Goal: Task Accomplishment & Management: Use online tool/utility

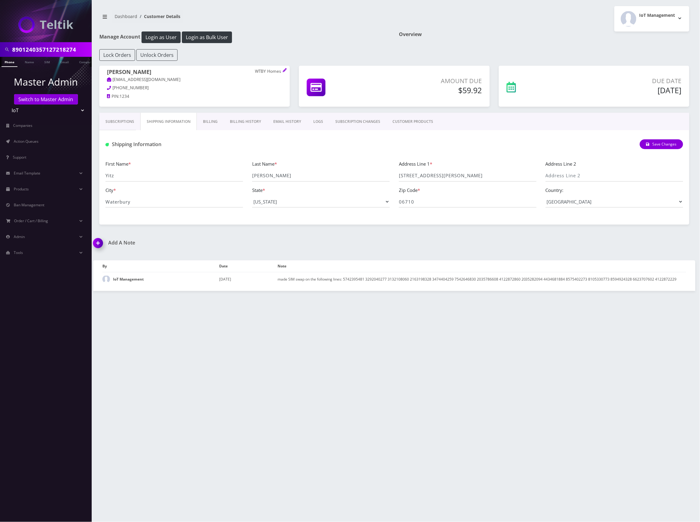
click at [33, 46] on input "8901240357127218274" at bounding box center [51, 50] width 78 height 12
type input "89012802331277820229"
click at [45, 60] on link "SIM" at bounding box center [47, 62] width 12 height 10
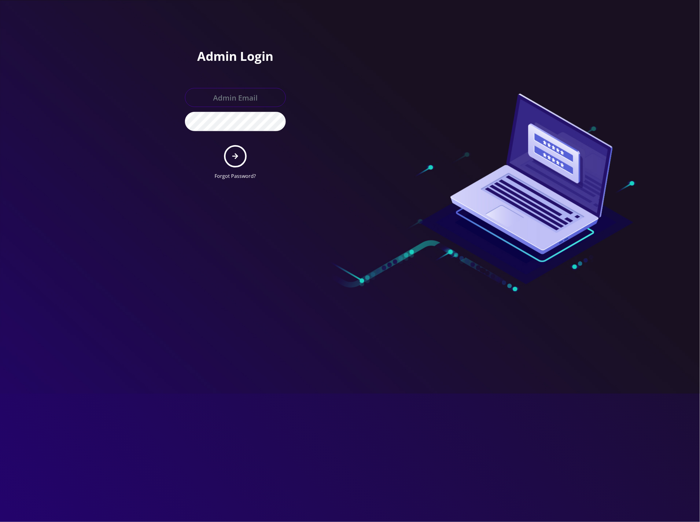
type input "master@britewireless.com"
click at [236, 157] on icon "submit" at bounding box center [235, 156] width 6 height 7
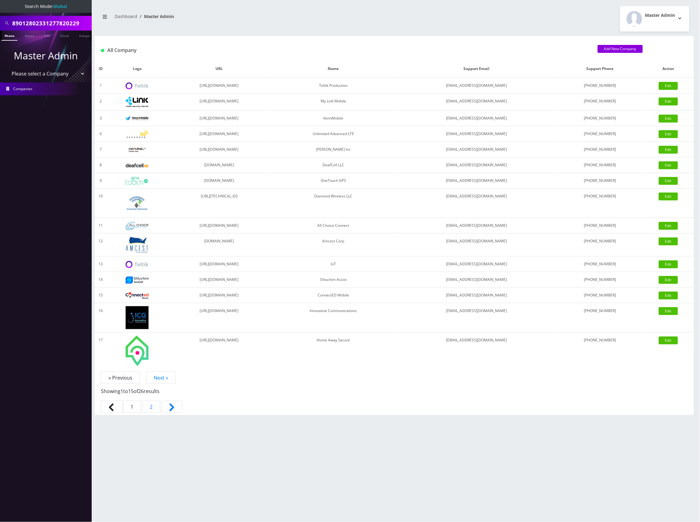
click at [56, 23] on input "89012802331277820229" at bounding box center [51, 23] width 78 height 12
click at [48, 37] on link "SIM" at bounding box center [47, 36] width 12 height 10
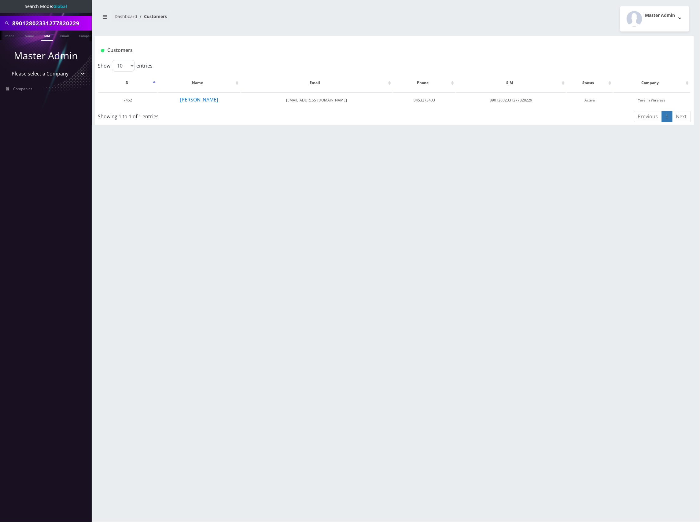
click at [213, 156] on div "89012802331277820229 Phone Name SIM Email Company Customer Dashboard Customers …" at bounding box center [395, 261] width 612 height 522
click at [209, 101] on button "Chaya Pollak" at bounding box center [199, 100] width 39 height 8
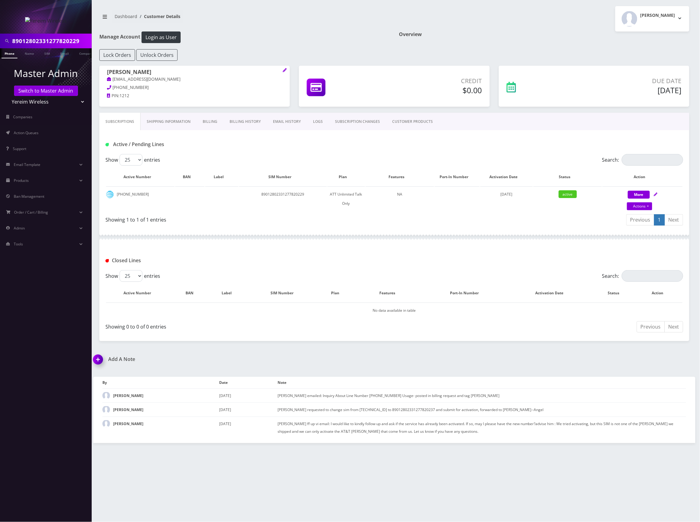
click at [240, 123] on link "Billing History" at bounding box center [245, 122] width 43 height 18
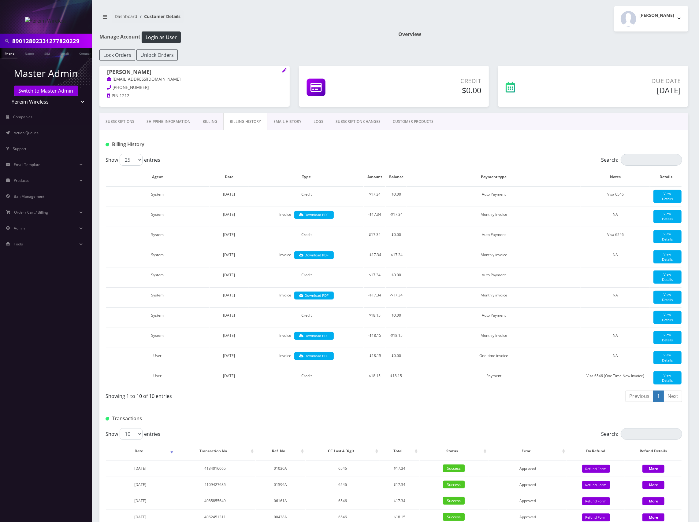
click at [126, 116] on link "Subscriptions" at bounding box center [119, 122] width 41 height 18
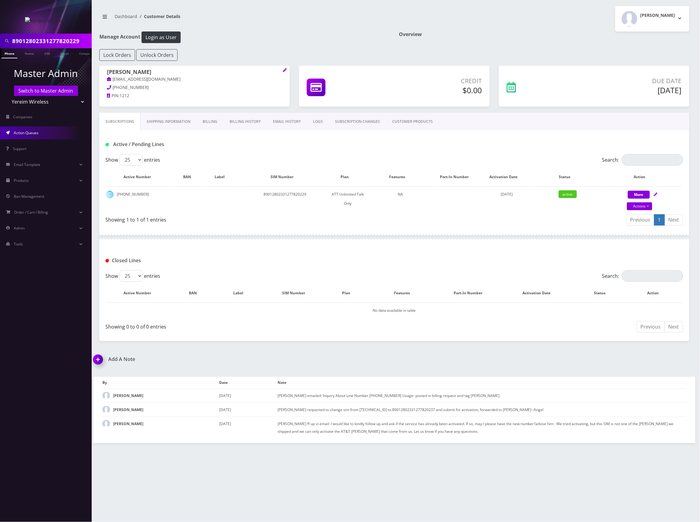
click at [42, 131] on link "Action Queues" at bounding box center [46, 133] width 92 height 13
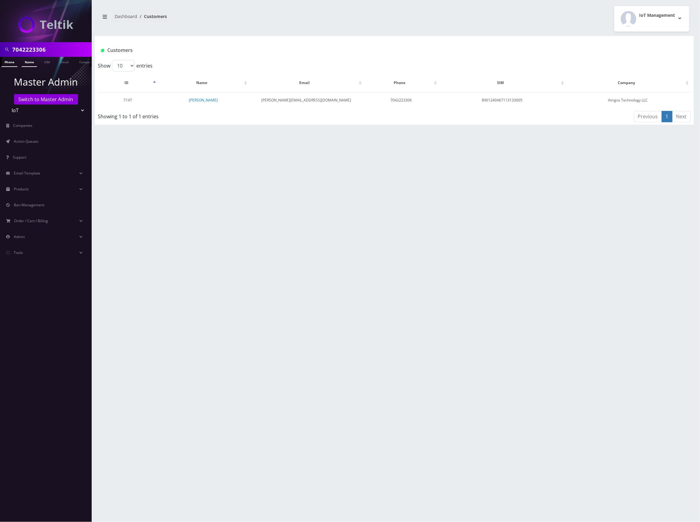
click at [32, 59] on link "Name" at bounding box center [29, 62] width 15 height 10
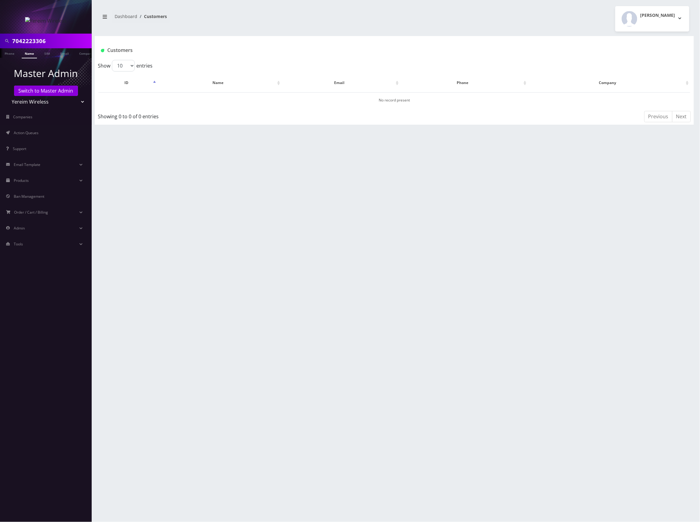
click at [48, 99] on select "Teltik Production My Link Mobile VennMobile Unlimited Advanced LTE [PERSON_NAME…" at bounding box center [46, 102] width 78 height 12
select select "13"
click at [7, 96] on select "Teltik Production My Link Mobile VennMobile Unlimited Advanced LTE [PERSON_NAME…" at bounding box center [46, 102] width 78 height 12
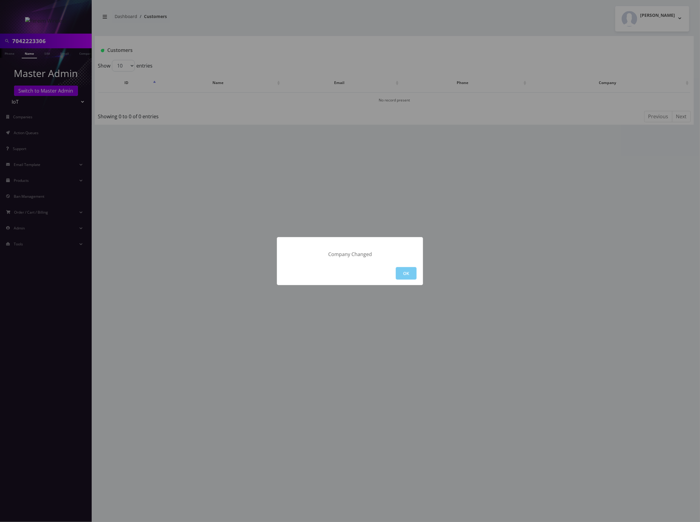
click at [401, 275] on button "OK" at bounding box center [406, 273] width 21 height 13
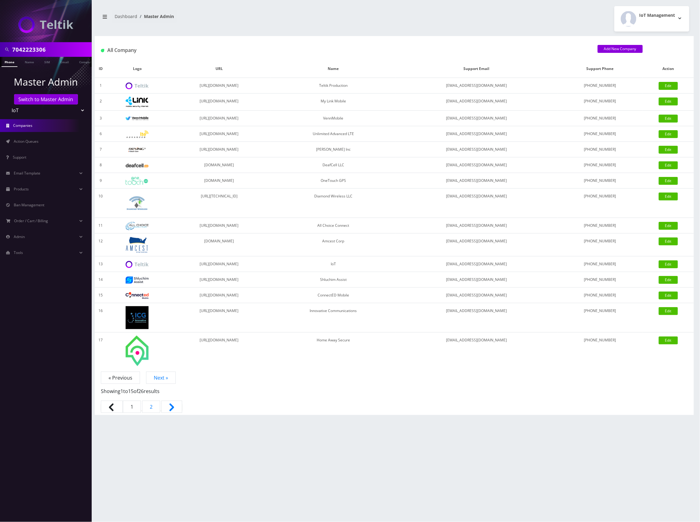
click at [48, 126] on link "Companies" at bounding box center [46, 125] width 92 height 13
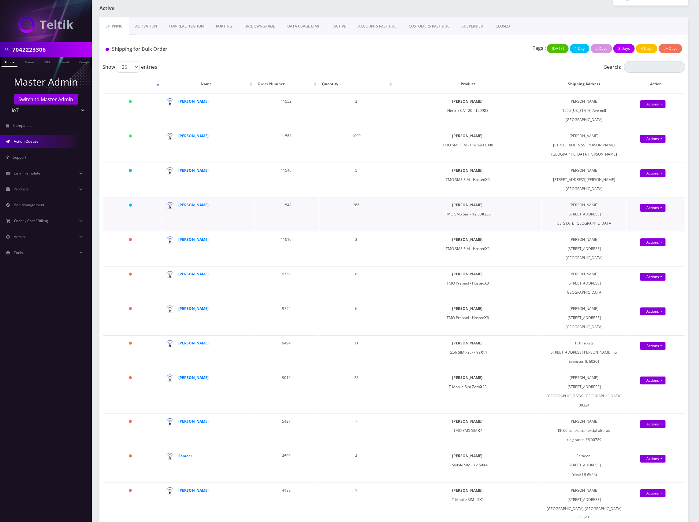
scroll to position [41, 0]
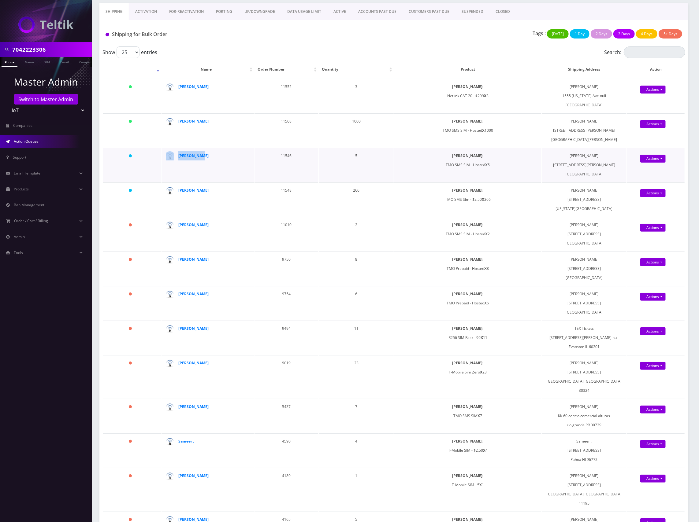
drag, startPoint x: 207, startPoint y: 157, endPoint x: 177, endPoint y: 157, distance: 30.6
click at [177, 157] on td "Matt Swiger" at bounding box center [207, 165] width 92 height 34
click at [221, 162] on td "Matt Swiger" at bounding box center [207, 165] width 92 height 34
drag, startPoint x: 213, startPoint y: 156, endPoint x: 179, endPoint y: 158, distance: 34.3
click at [179, 158] on div "Matt Swiger" at bounding box center [208, 155] width 61 height 9
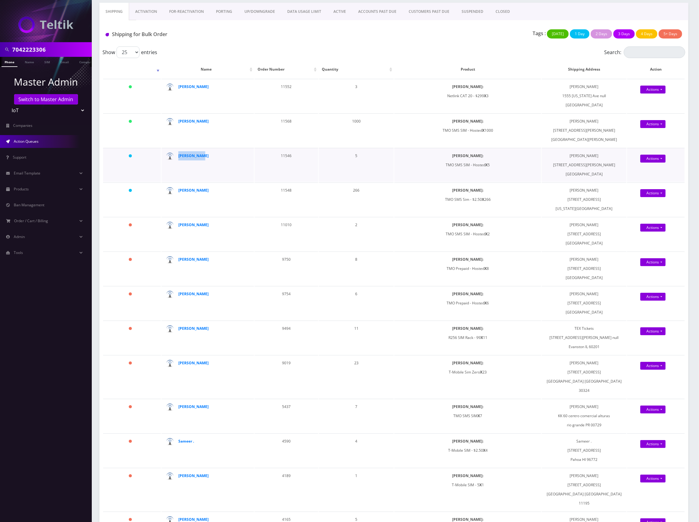
copy strong "Matt Swiger"
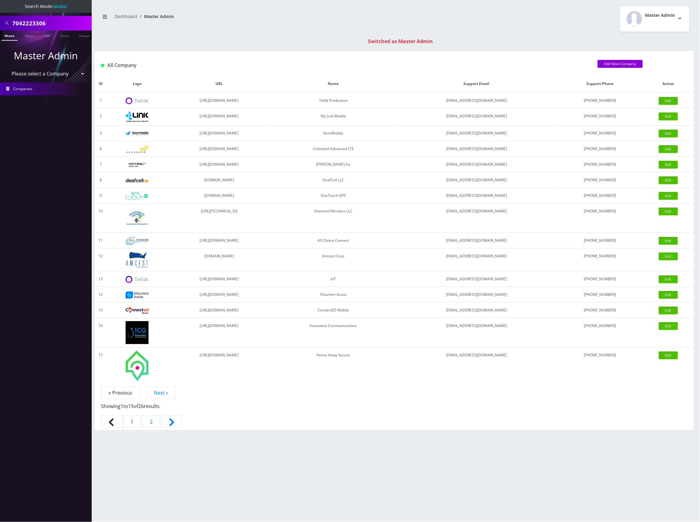
click at [73, 73] on select "Please select a Company Teltik Production My Link Mobile VennMobile Unlimited A…" at bounding box center [46, 74] width 78 height 12
select select "13"
click at [7, 68] on select "Please select a Company Teltik Production My Link Mobile VennMobile Unlimited A…" at bounding box center [46, 74] width 78 height 12
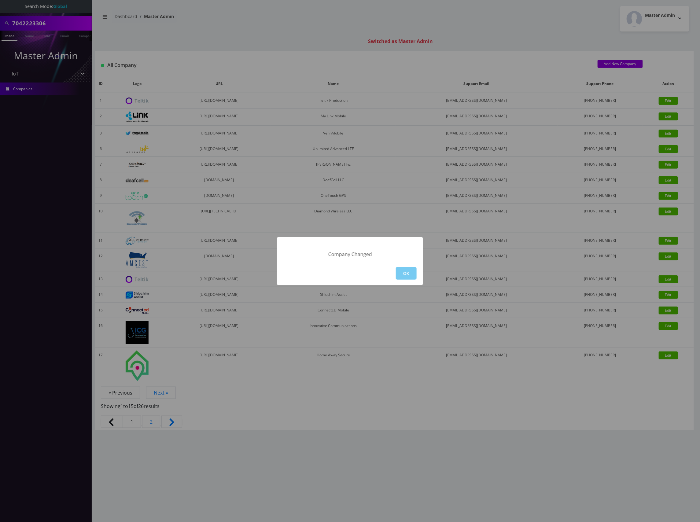
click at [408, 272] on button "OK" at bounding box center [406, 273] width 21 height 13
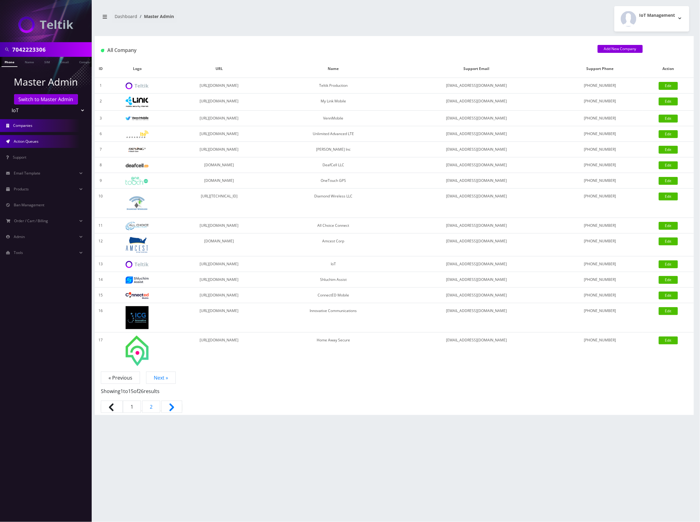
click at [35, 139] on span "Action Queues" at bounding box center [26, 141] width 25 height 5
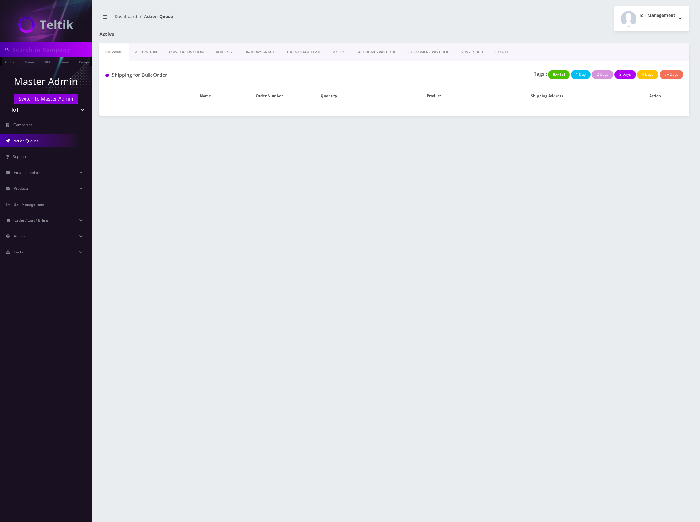
type input "7042223306"
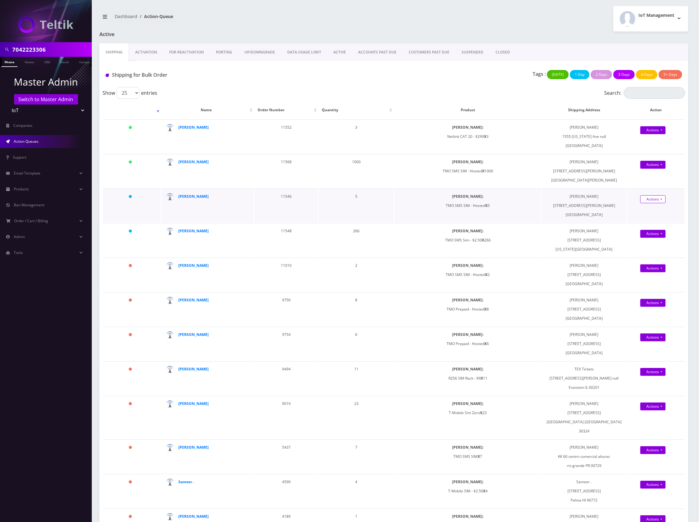
click at [652, 200] on link "Actions" at bounding box center [652, 199] width 25 height 8
click at [191, 196] on strong "[PERSON_NAME]" at bounding box center [193, 196] width 30 height 5
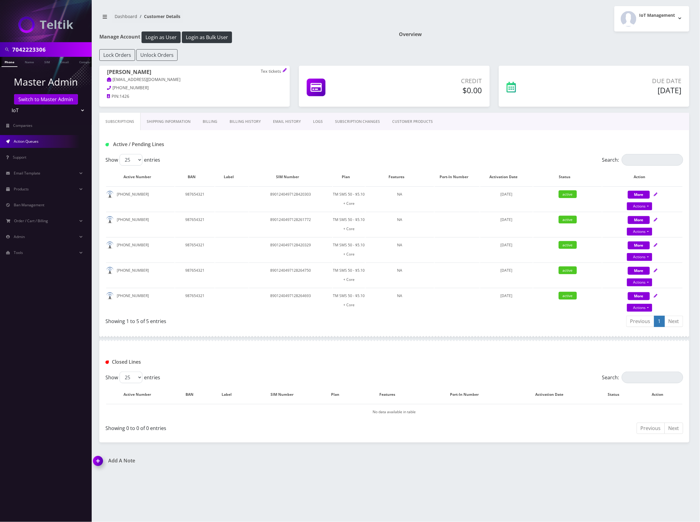
click at [41, 141] on link "Action Queues" at bounding box center [46, 141] width 92 height 13
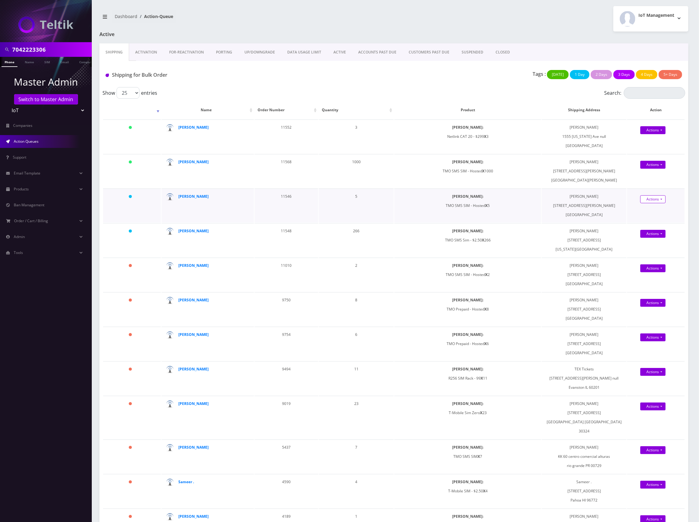
click at [655, 200] on link "Actions" at bounding box center [652, 199] width 25 height 8
click at [659, 210] on link "Shipped" at bounding box center [660, 210] width 51 height 9
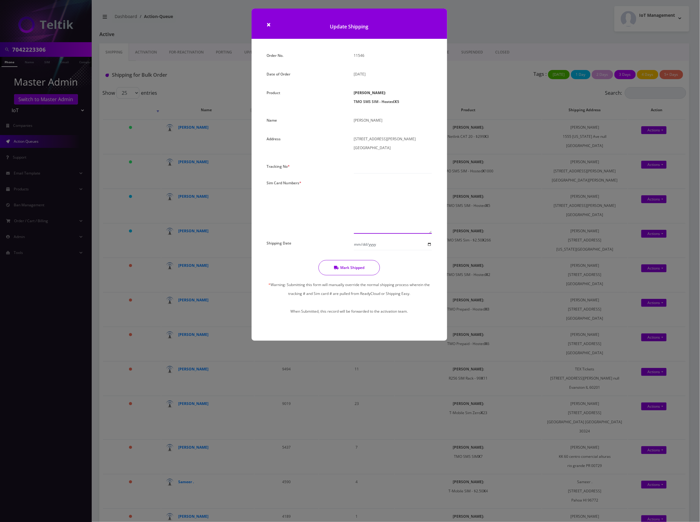
click at [376, 190] on textarea at bounding box center [393, 206] width 78 height 55
paste textarea "8901240497128423471 8901240497128435194 8901240497128427761 8901240497128430518…"
type textarea "8901240497128423471 8901240497128435194 8901240497128427761 8901240497128430518…"
click at [386, 164] on div "Order No. 11546 Date of Order September 10, 2025 Product SIMs: TMO SMS SIM - Ho…" at bounding box center [349, 188] width 174 height 275
click at [387, 162] on input "text" at bounding box center [393, 168] width 78 height 12
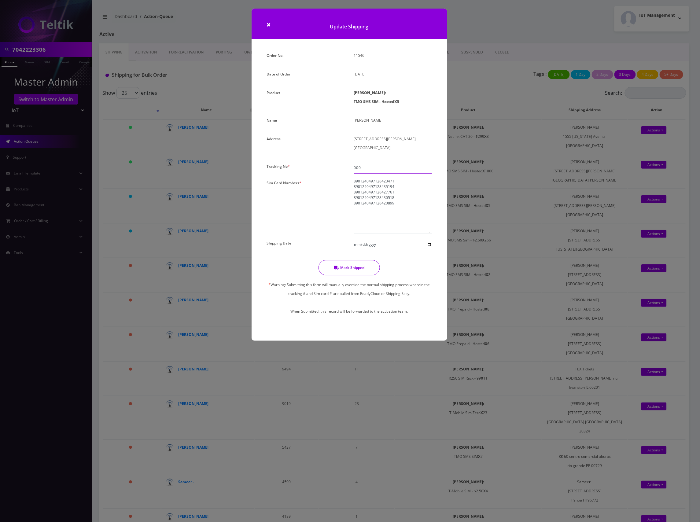
type input "000"
click at [359, 260] on button "Mark Shipped" at bounding box center [349, 267] width 61 height 15
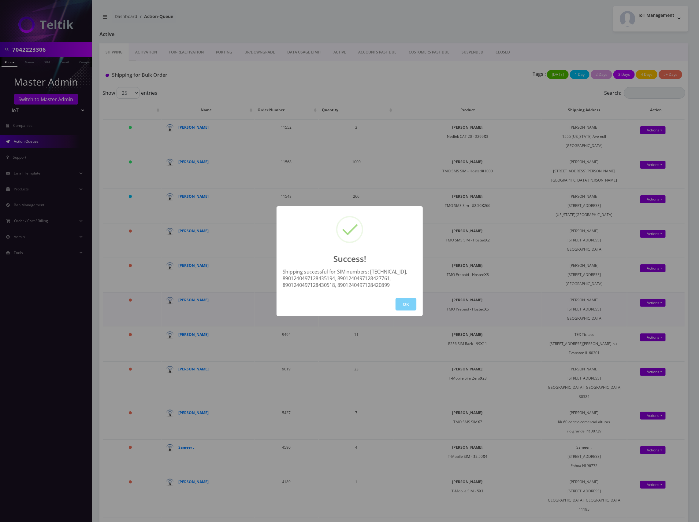
click at [402, 304] on button "OK" at bounding box center [405, 304] width 21 height 13
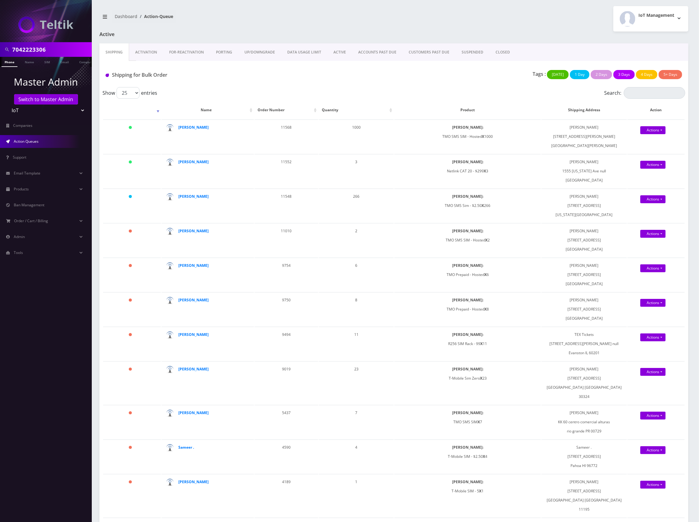
click at [37, 141] on span "Action Queues" at bounding box center [26, 141] width 25 height 5
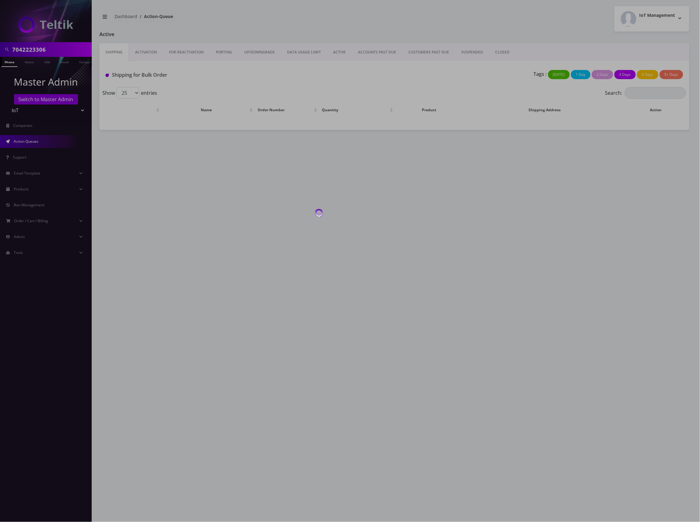
click at [43, 111] on div at bounding box center [350, 261] width 700 height 522
click at [58, 111] on div at bounding box center [350, 261] width 700 height 522
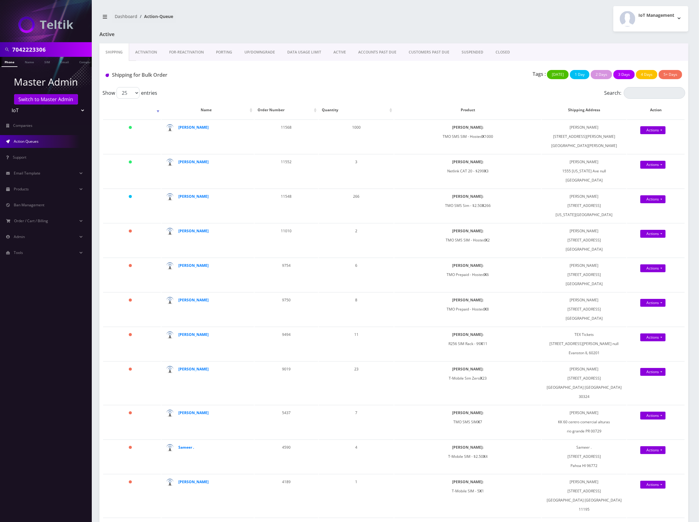
click at [58, 111] on select "Teltik Production My Link Mobile VennMobile Unlimited Advanced LTE Rexing Inc D…" at bounding box center [46, 111] width 78 height 12
click at [46, 50] on input "7042223306" at bounding box center [51, 50] width 78 height 12
type input "tzvi"
click at [32, 65] on nav "tzvi Phone Name SIM Email Company Customer Master Admin Switch to Master Admin …" at bounding box center [46, 261] width 92 height 522
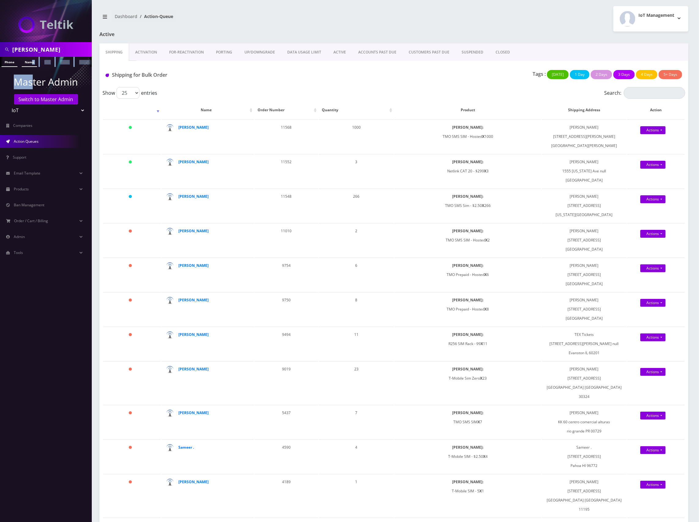
click at [32, 61] on link "Name" at bounding box center [29, 62] width 15 height 10
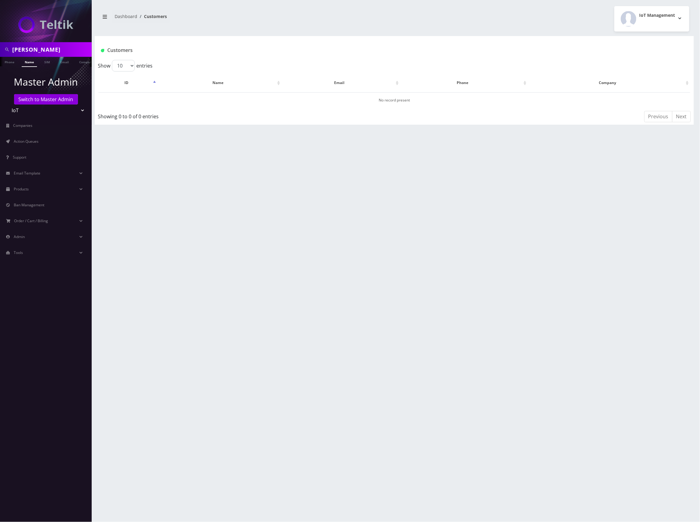
click at [66, 62] on link "Email" at bounding box center [64, 61] width 15 height 9
click at [66, 62] on link "Email" at bounding box center [64, 62] width 15 height 10
click at [26, 62] on link "Name" at bounding box center [29, 62] width 15 height 10
click at [40, 111] on select "Teltik Production My Link Mobile VennMobile Unlimited Advanced LTE Rexing Inc D…" at bounding box center [46, 111] width 78 height 12
click at [45, 101] on link "Switch to Master Admin" at bounding box center [46, 99] width 64 height 10
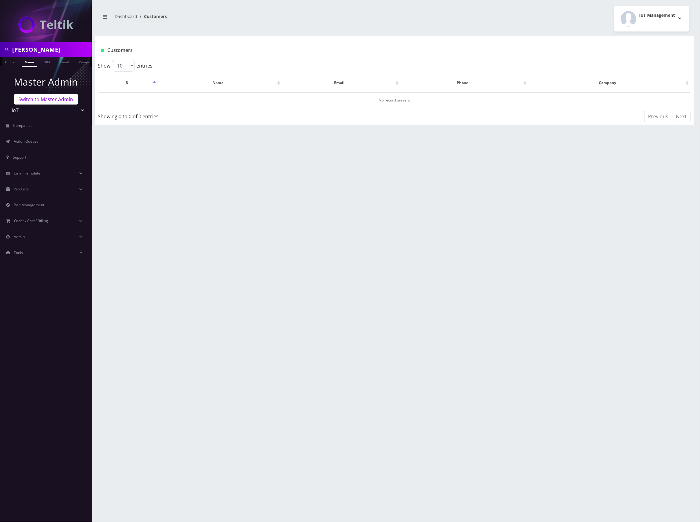
click at [45, 101] on link "Switch to Master Admin" at bounding box center [46, 99] width 64 height 10
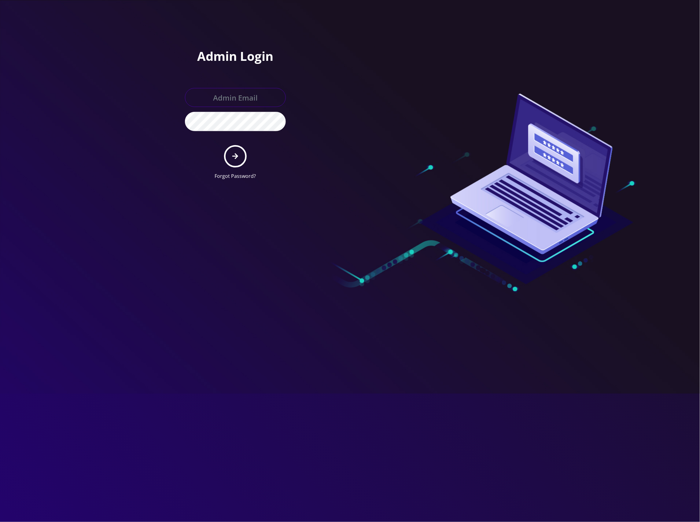
type input "[EMAIL_ADDRESS][DOMAIN_NAME]"
click at [238, 154] on icon "submit" at bounding box center [235, 156] width 6 height 7
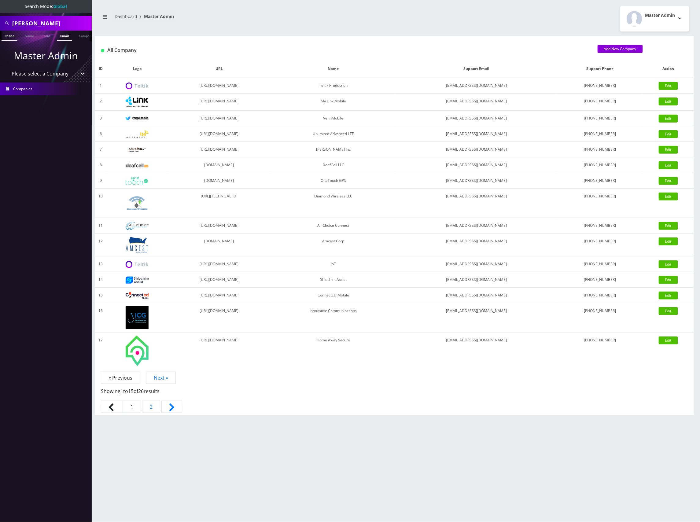
click at [65, 34] on link "Email" at bounding box center [64, 36] width 15 height 10
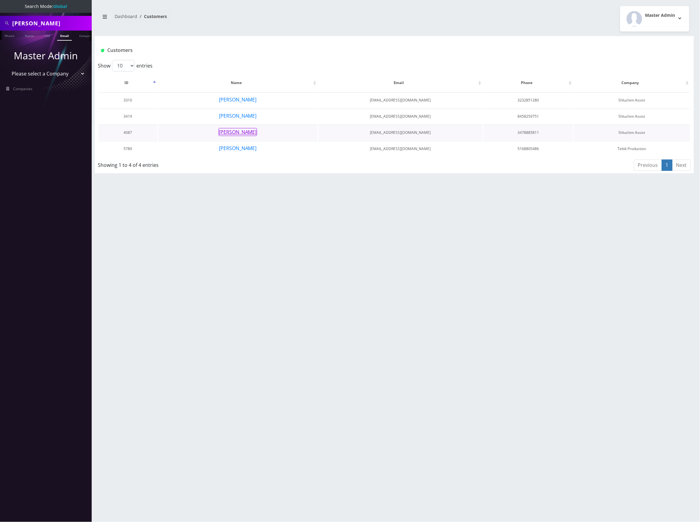
click at [244, 132] on button "[PERSON_NAME]" at bounding box center [238, 132] width 39 height 8
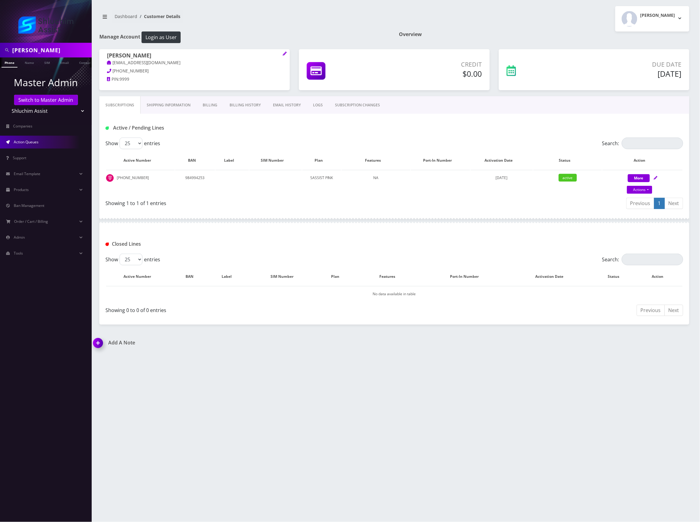
click at [50, 142] on link "Action Queues" at bounding box center [46, 142] width 92 height 13
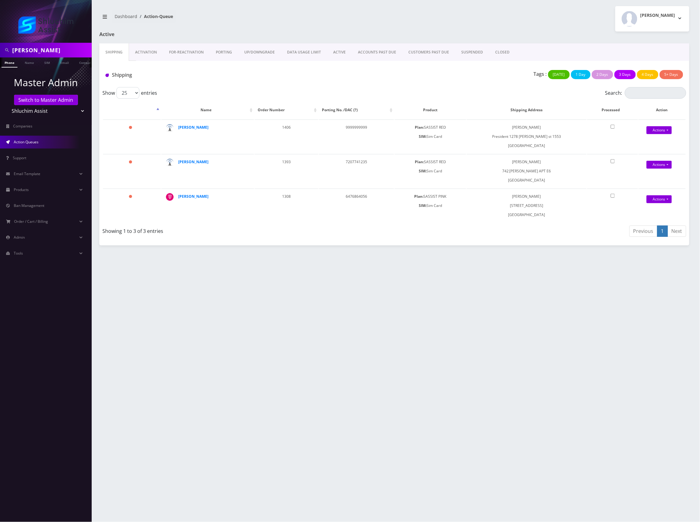
click at [227, 51] on link "PORTING" at bounding box center [224, 52] width 28 height 18
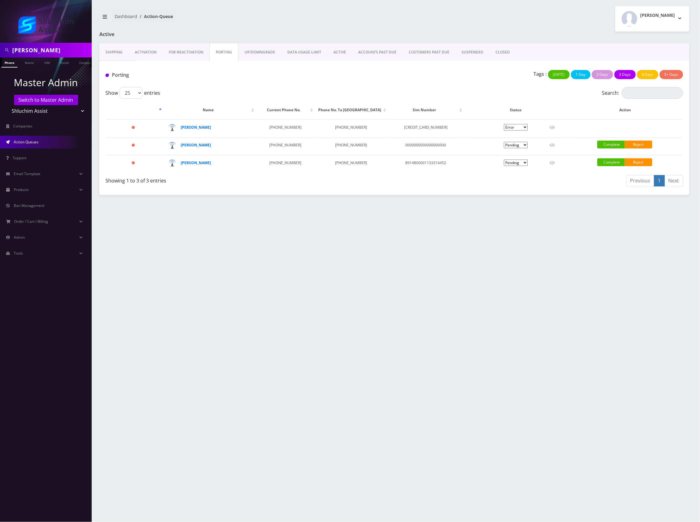
click at [367, 182] on div "Showing 1 to 3 of 3 entries" at bounding box center [247, 180] width 284 height 10
click at [156, 51] on link "Activation" at bounding box center [146, 52] width 34 height 18
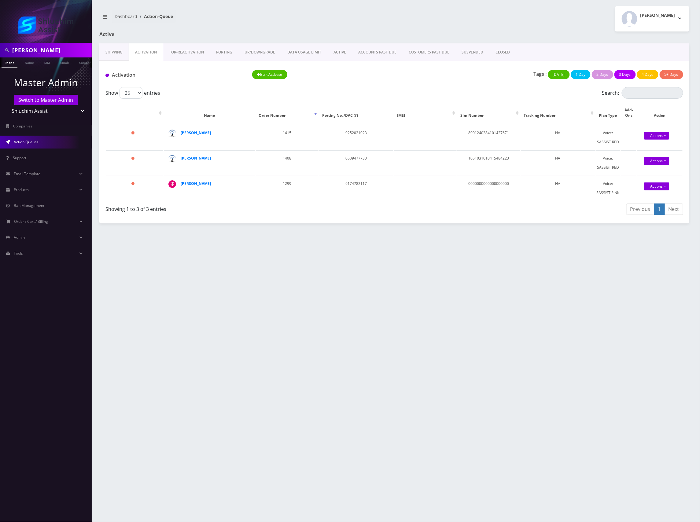
click at [180, 53] on link "FOR-REActivation" at bounding box center [186, 52] width 47 height 18
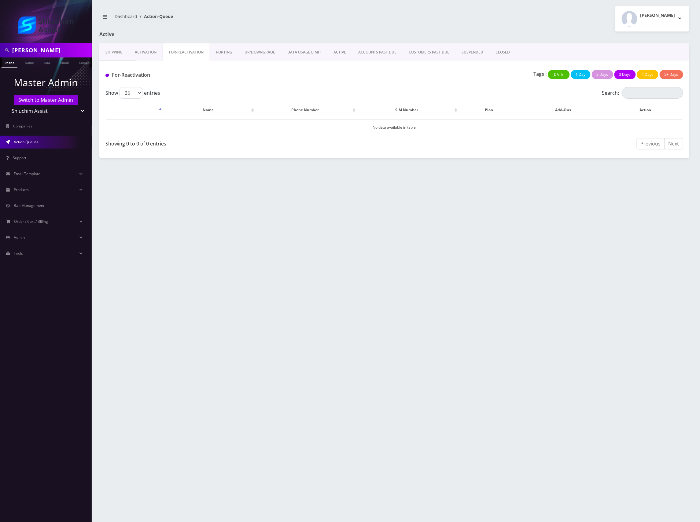
click at [229, 52] on link "PORTING" at bounding box center [224, 52] width 28 height 18
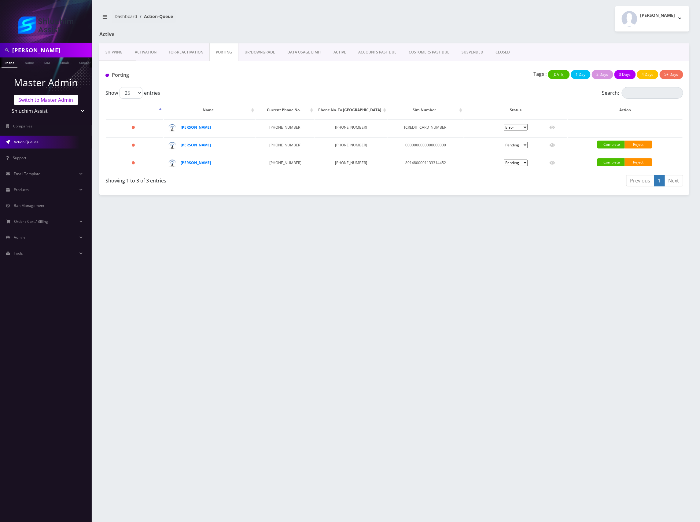
click at [41, 103] on link "Switch to Master Admin" at bounding box center [46, 100] width 64 height 10
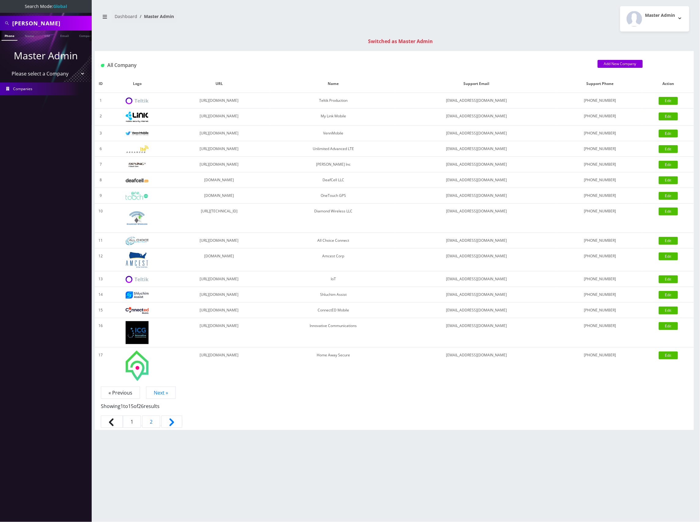
click at [19, 23] on input "[PERSON_NAME]" at bounding box center [51, 23] width 78 height 12
paste input "9296786647"
type input "9296786647"
click at [13, 36] on link "Phone" at bounding box center [10, 36] width 16 height 10
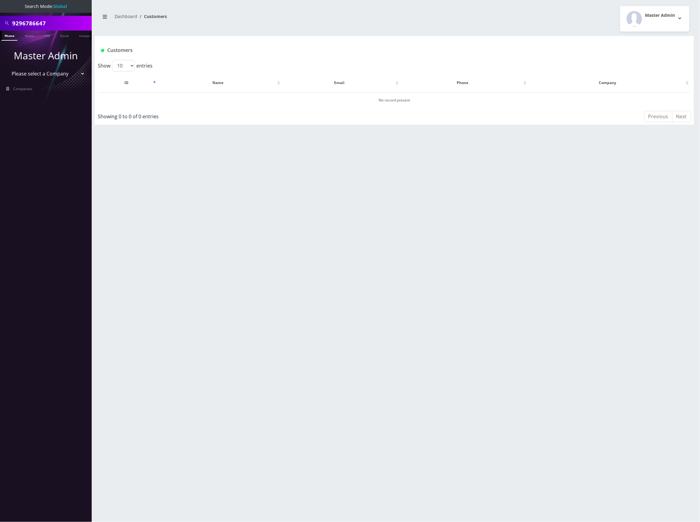
click at [67, 73] on select "Please select a Company Teltik Production My Link Mobile VennMobile Unlimited A…" at bounding box center [46, 74] width 78 height 12
select select "14"
click at [7, 68] on select "Please select a Company Teltik Production My Link Mobile VennMobile Unlimited A…" at bounding box center [46, 74] width 78 height 12
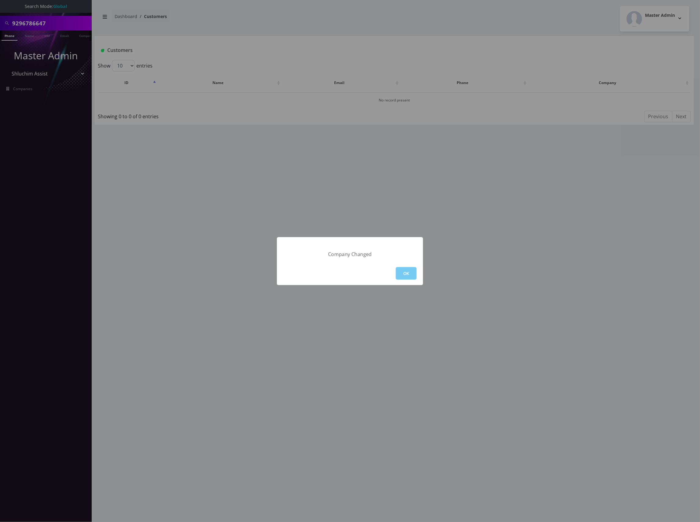
click at [397, 273] on button "OK" at bounding box center [406, 273] width 21 height 13
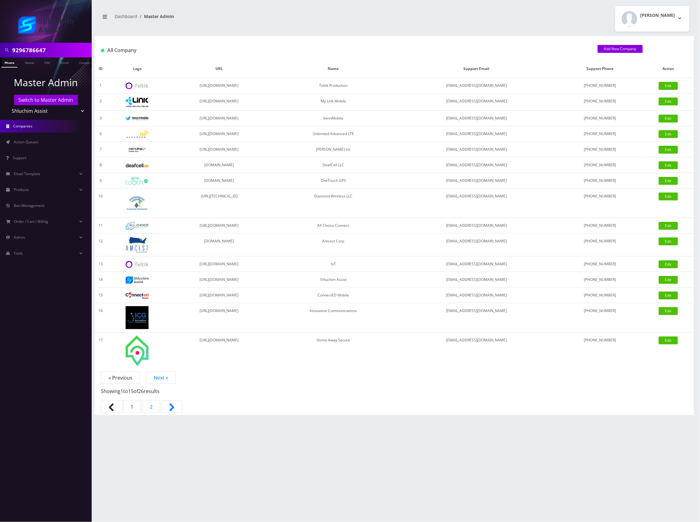
click at [15, 65] on link "Phone" at bounding box center [10, 62] width 16 height 10
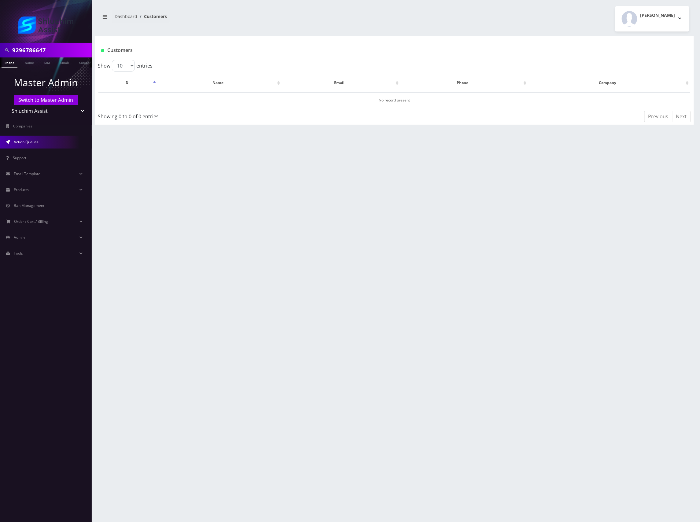
click at [28, 140] on span "Action Queues" at bounding box center [26, 141] width 25 height 5
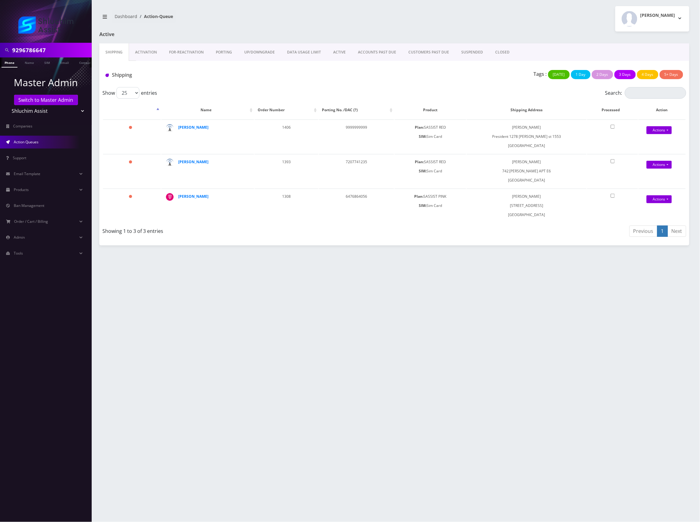
click at [225, 53] on link "PORTING" at bounding box center [224, 52] width 28 height 18
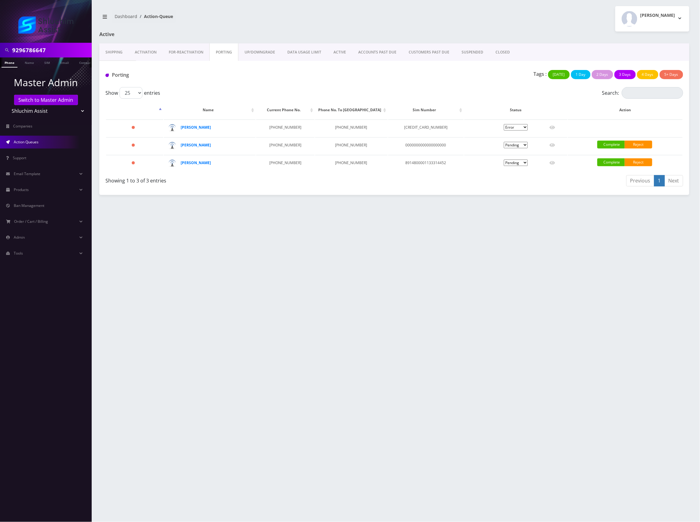
click at [207, 80] on div "Porting" at bounding box center [199, 76] width 196 height 13
click at [49, 111] on select "Teltik Production My Link Mobile VennMobile Unlimited Advanced LTE Rexing Inc D…" at bounding box center [46, 111] width 78 height 12
select select "23"
click at [7, 105] on select "Teltik Production My Link Mobile VennMobile Unlimited Advanced LTE Rexing Inc D…" at bounding box center [46, 111] width 78 height 12
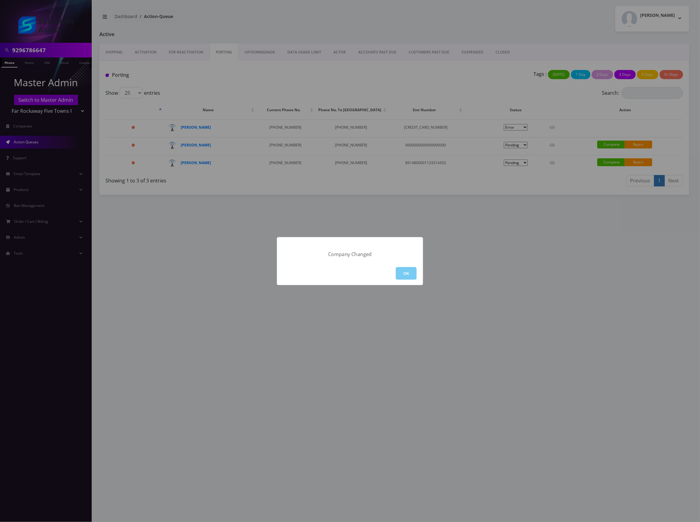
click at [404, 271] on button "OK" at bounding box center [406, 273] width 21 height 13
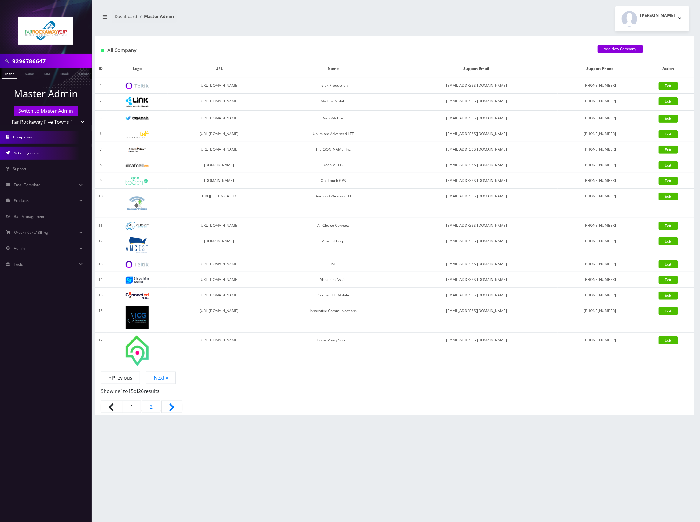
click at [36, 152] on span "Action Queues" at bounding box center [26, 152] width 25 height 5
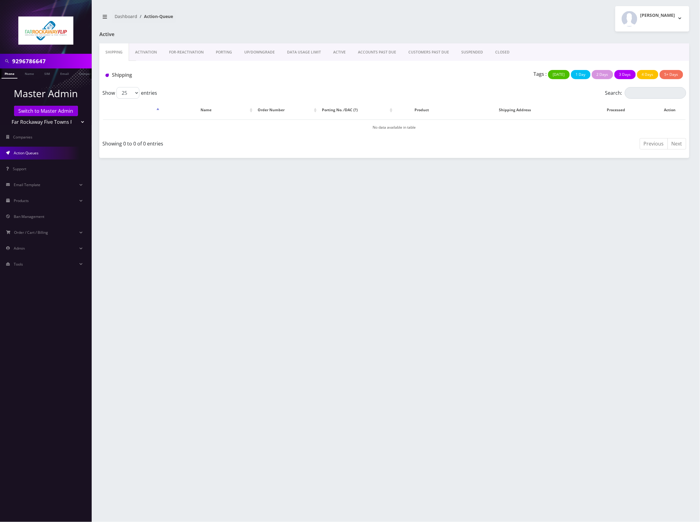
click at [225, 53] on link "PORTING" at bounding box center [224, 52] width 28 height 18
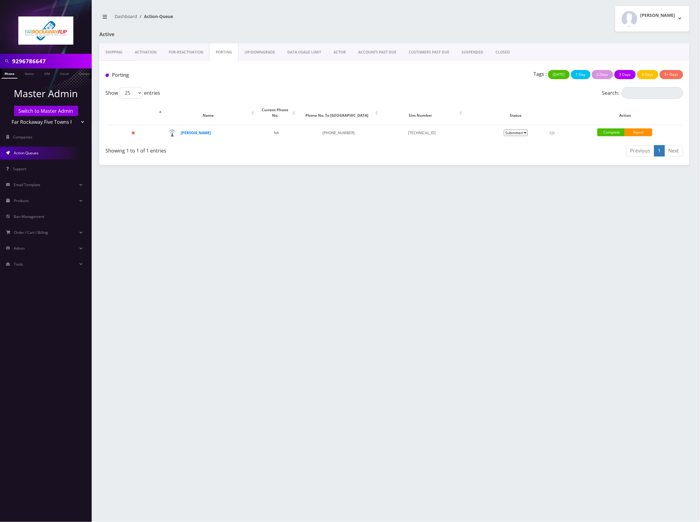
click at [38, 123] on select "Teltik Production My Link Mobile VennMobile Unlimited Advanced LTE [PERSON_NAME…" at bounding box center [46, 122] width 78 height 12
select select "27"
click at [7, 116] on select "Teltik Production My Link Mobile VennMobile Unlimited Advanced LTE [PERSON_NAME…" at bounding box center [46, 122] width 78 height 12
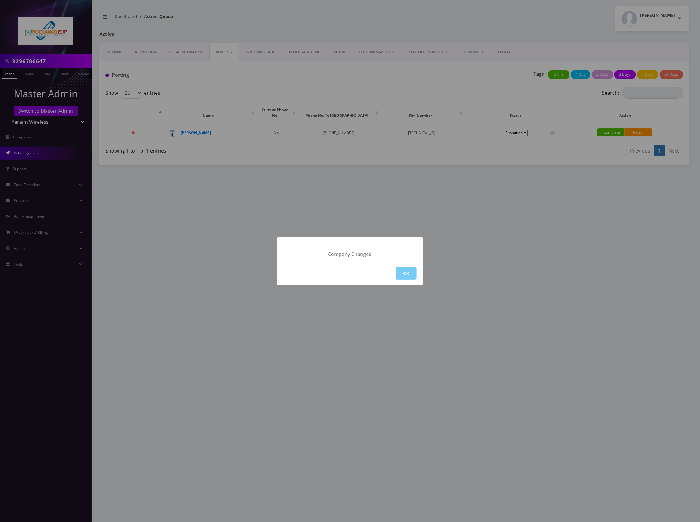
click at [407, 268] on button "OK" at bounding box center [406, 273] width 21 height 13
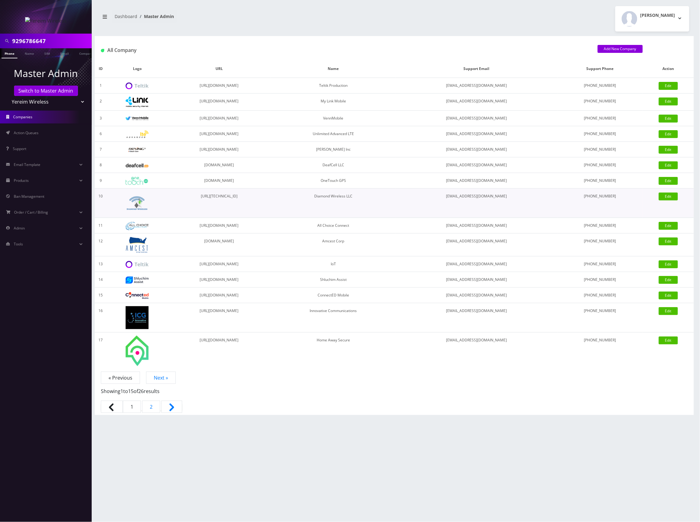
click at [252, 218] on td "[URL][TECHNICAL_ID]" at bounding box center [219, 203] width 103 height 29
click at [30, 132] on span "Action Queues" at bounding box center [26, 132] width 25 height 5
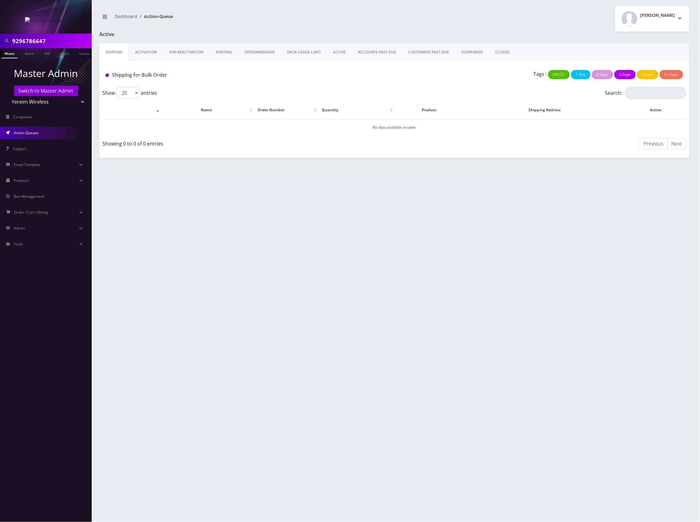
click at [226, 50] on link "PORTING" at bounding box center [224, 52] width 28 height 18
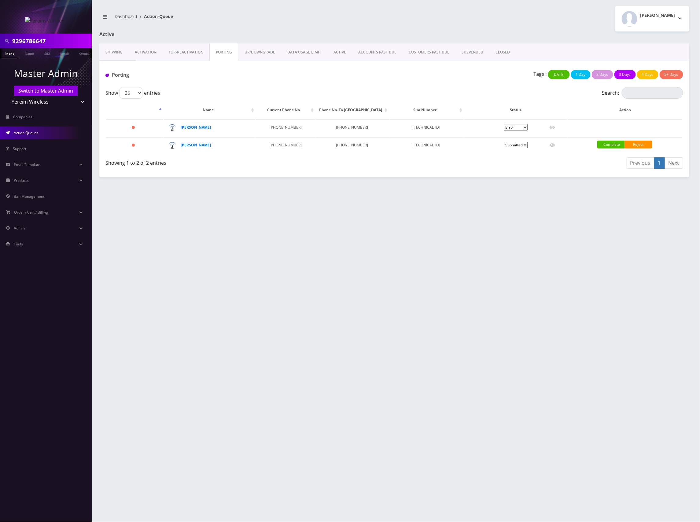
click at [194, 53] on link "FOR-REActivation" at bounding box center [186, 52] width 47 height 18
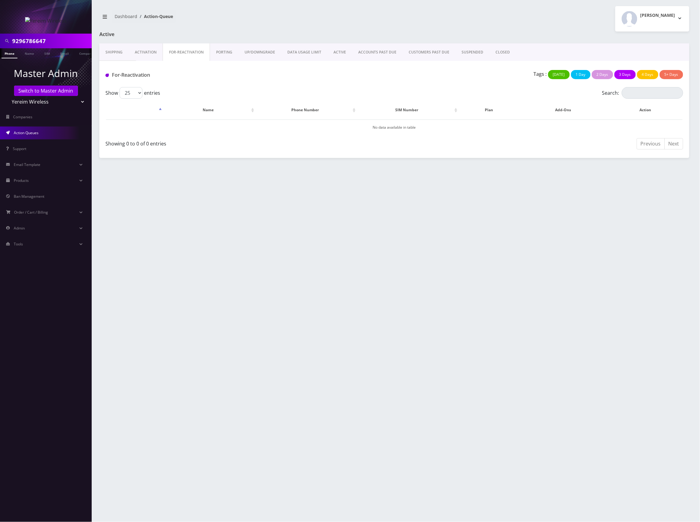
click at [153, 53] on link "Activation" at bounding box center [146, 52] width 34 height 18
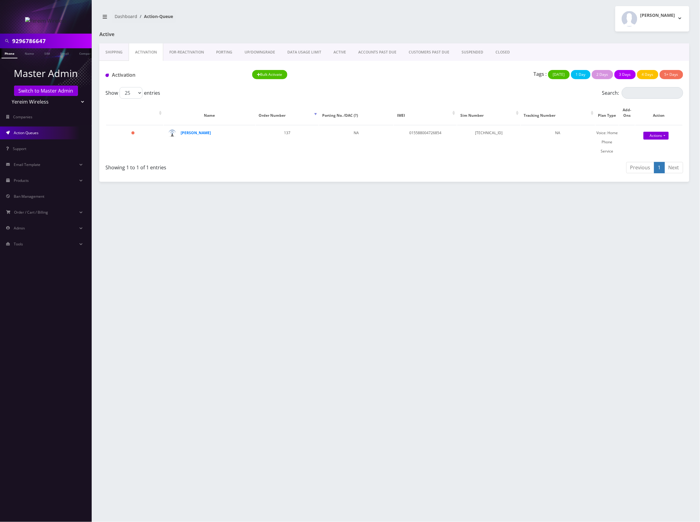
scroll to position [0, 3]
click at [34, 39] on input "9296786647" at bounding box center [51, 41] width 78 height 12
click at [35, 39] on input "9296786647" at bounding box center [51, 41] width 78 height 12
click at [43, 90] on link "Switch to Master Admin" at bounding box center [46, 91] width 64 height 10
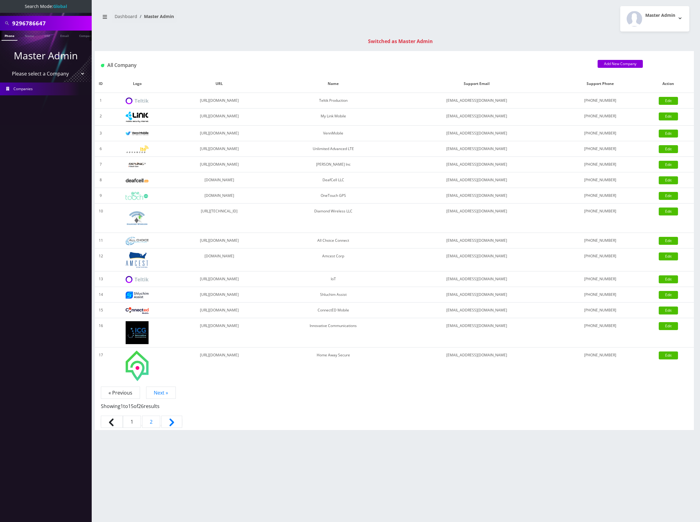
click at [33, 41] on ul "Master Admin Please select a Company Teltik Production My Link Mobile VennMobil…" at bounding box center [46, 72] width 92 height 62
click at [30, 21] on input "9296786647" at bounding box center [51, 23] width 78 height 12
paste input "-692-6282"
click at [37, 21] on input "929-692-6282" at bounding box center [51, 23] width 78 height 12
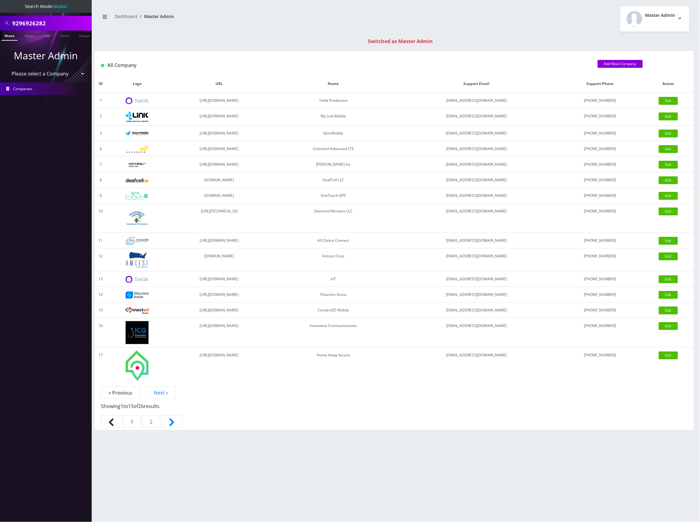
type input "9296926282"
click at [11, 39] on link "Phone" at bounding box center [10, 36] width 16 height 10
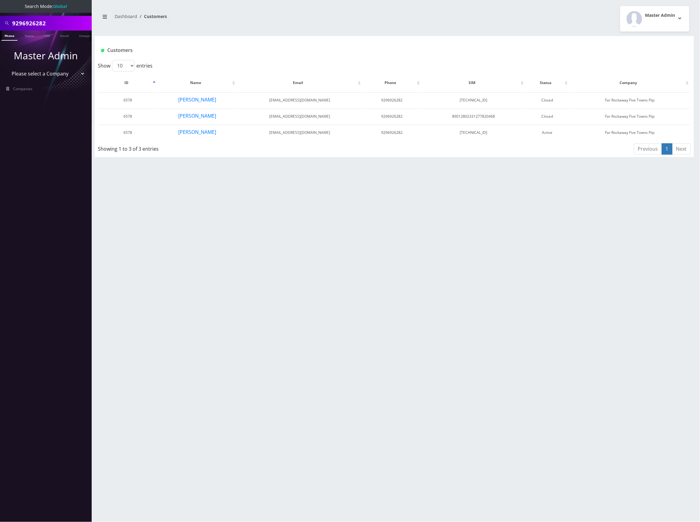
click at [52, 71] on select "Please select a Company Teltik Production My Link Mobile VennMobile Unlimited A…" at bounding box center [46, 74] width 78 height 12
select select "23"
click at [7, 68] on select "Please select a Company Teltik Production My Link Mobile VennMobile Unlimited A…" at bounding box center [46, 74] width 78 height 12
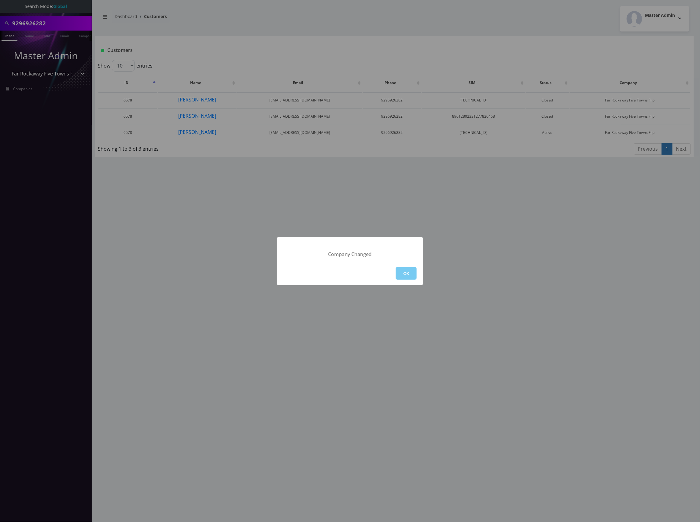
click at [405, 274] on button "OK" at bounding box center [406, 273] width 21 height 13
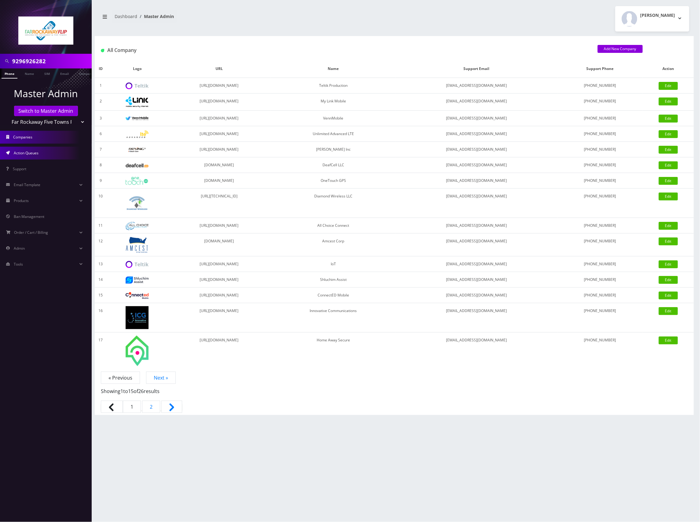
click at [33, 150] on span "Action Queues" at bounding box center [26, 152] width 25 height 5
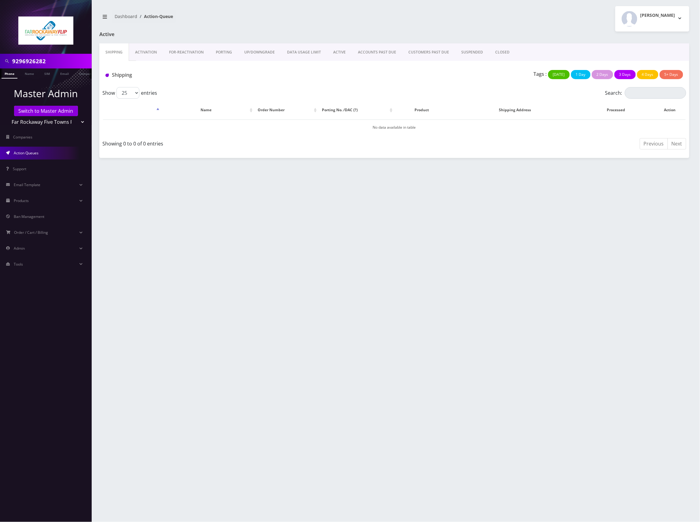
click at [153, 49] on link "Activation" at bounding box center [146, 52] width 34 height 18
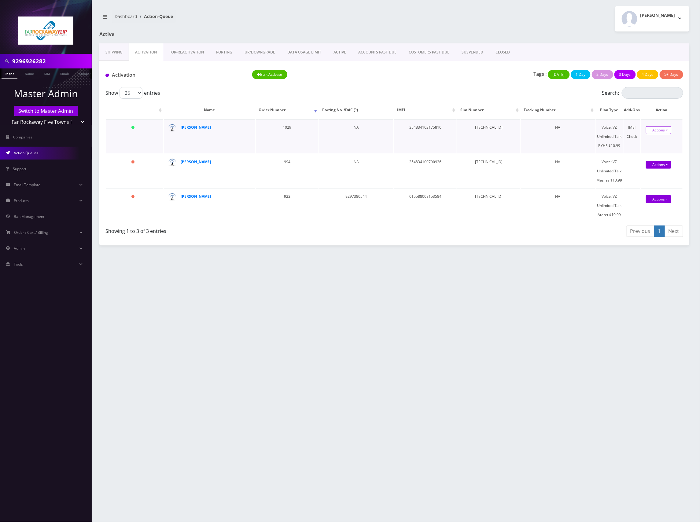
click at [663, 132] on link "Actions" at bounding box center [658, 130] width 25 height 8
click at [664, 130] on link "Actions" at bounding box center [658, 130] width 25 height 8
click at [615, 132] on div "Voice: VZ Unlimited Talk BYHS $10.99" at bounding box center [609, 137] width 27 height 28
click at [656, 130] on link "Actions" at bounding box center [658, 130] width 25 height 8
click at [593, 130] on td "NA" at bounding box center [558, 137] width 74 height 34
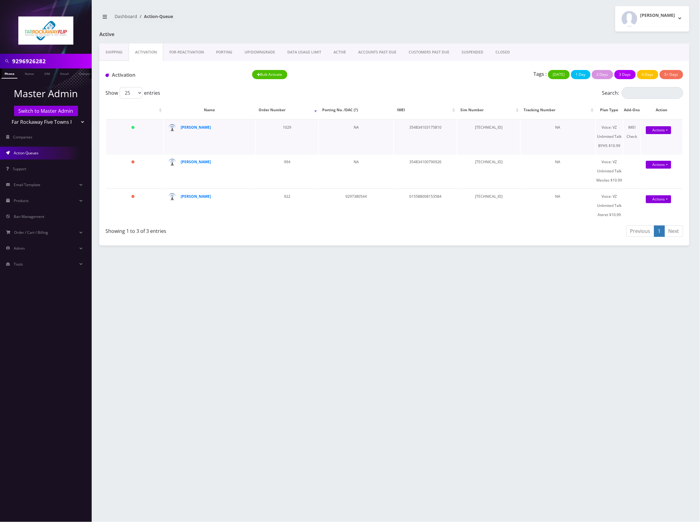
click at [493, 128] on td "[TECHNICAL_ID]" at bounding box center [488, 137] width 63 height 34
click at [416, 124] on td "354834103175810" at bounding box center [425, 137] width 63 height 34
click at [271, 130] on td "1029" at bounding box center [287, 137] width 63 height 34
click at [198, 128] on strong "[PERSON_NAME]" at bounding box center [196, 127] width 30 height 5
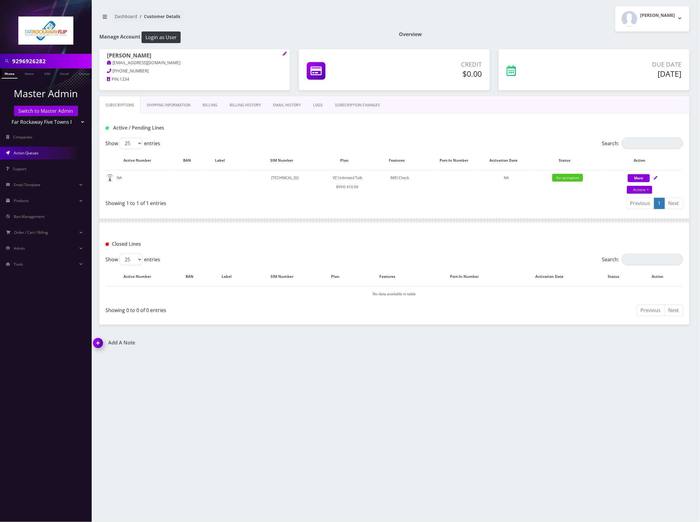
click at [35, 151] on span "Action Queues" at bounding box center [26, 152] width 25 height 5
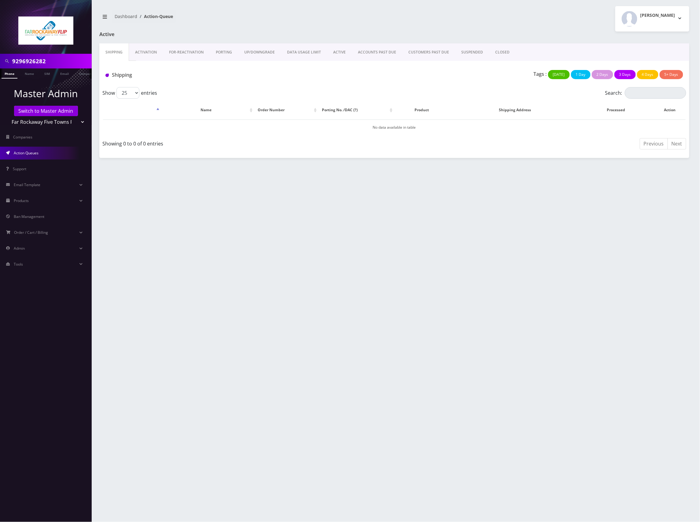
click at [155, 55] on link "Activation" at bounding box center [146, 52] width 34 height 18
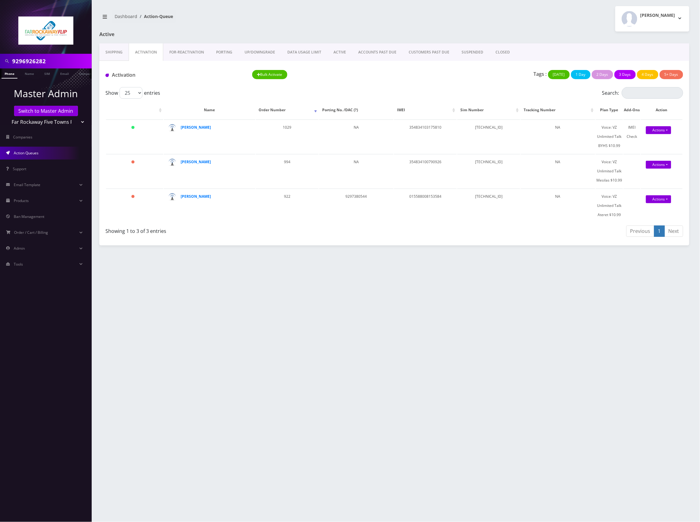
click at [227, 53] on link "PORTING" at bounding box center [224, 52] width 28 height 18
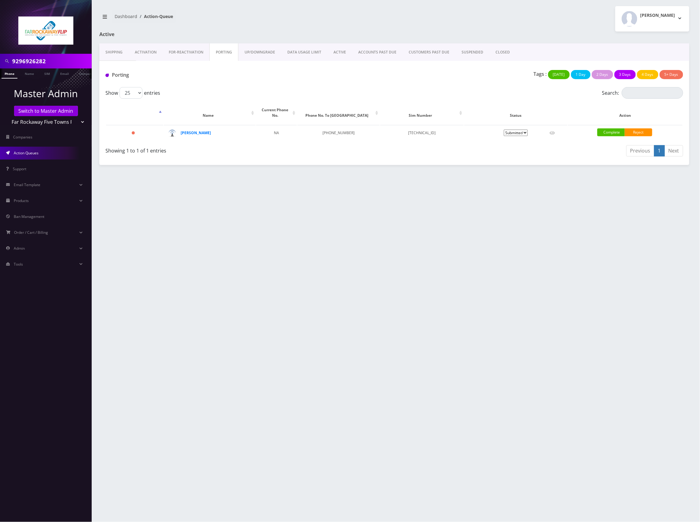
click at [204, 84] on div "Porting Tags : [DATE] 1 Day 2 Days 3 Days 4 Days 5+ Days" at bounding box center [394, 74] width 590 height 26
click at [32, 59] on input "9296926282" at bounding box center [51, 61] width 78 height 12
paste input "786647"
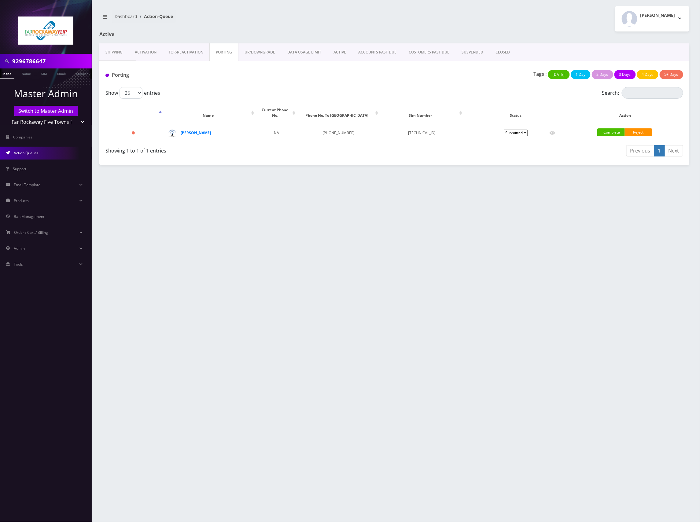
type input "9296786647"
click at [8, 72] on link "Phone" at bounding box center [6, 73] width 16 height 10
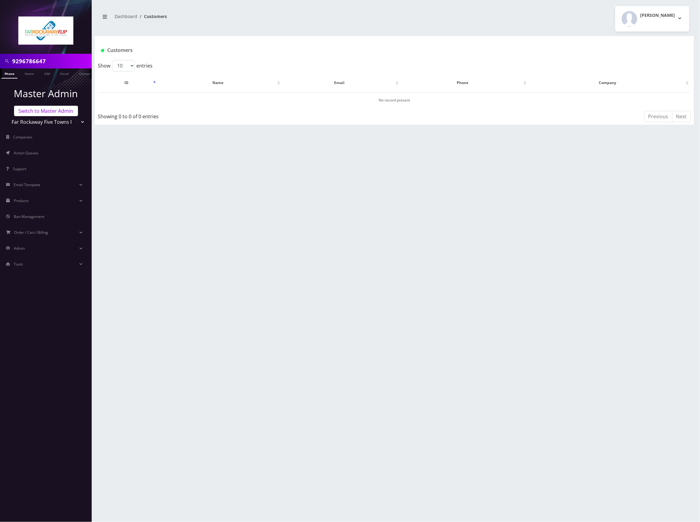
click at [61, 111] on link "Switch to Master Admin" at bounding box center [46, 111] width 64 height 10
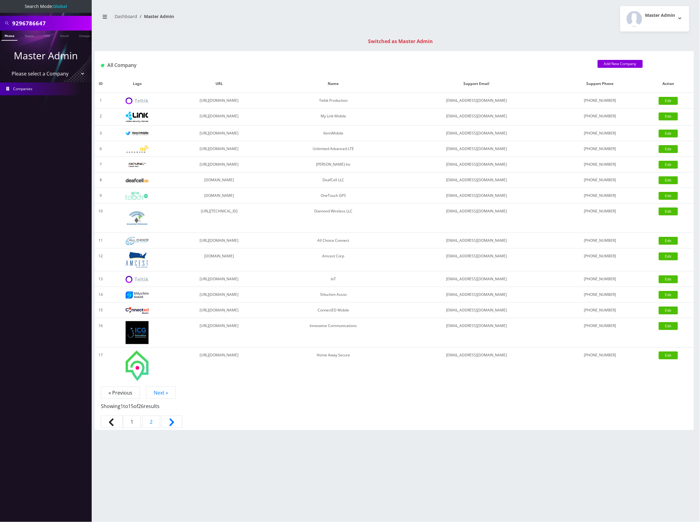
click at [36, 22] on input "9296786647" at bounding box center [51, 23] width 78 height 12
click at [11, 35] on link "Phone" at bounding box center [10, 36] width 16 height 10
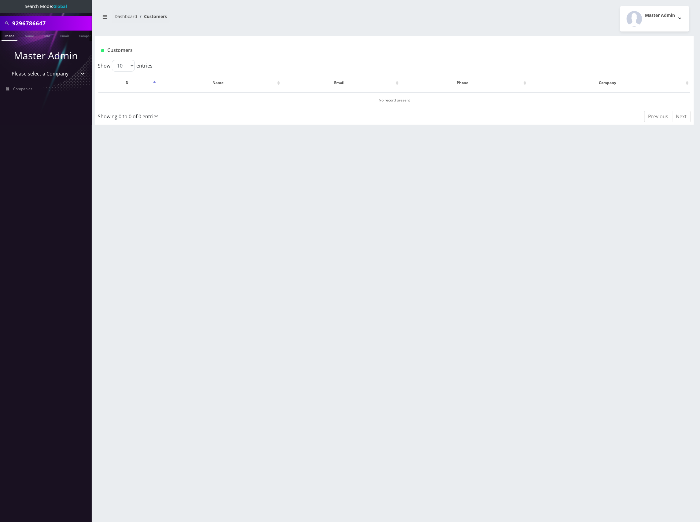
click at [11, 35] on link "Phone" at bounding box center [10, 36] width 16 height 10
select select "23"
click at [7, 68] on select "Please select a Company Teltik Production My Link Mobile VennMobile Unlimited A…" at bounding box center [46, 74] width 78 height 12
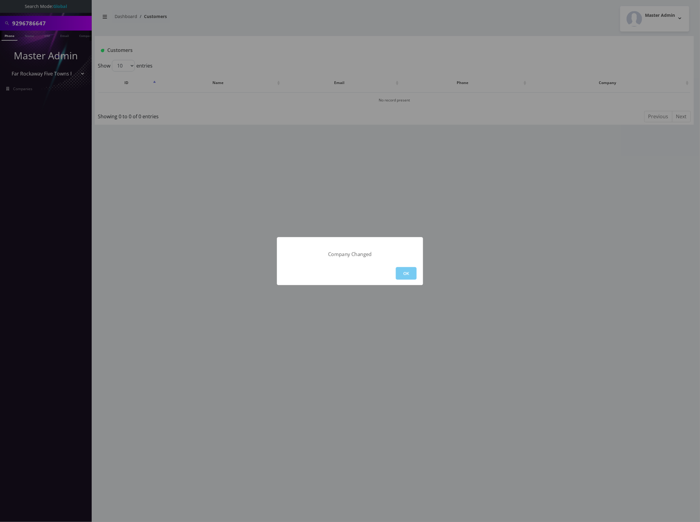
click at [403, 271] on button "OK" at bounding box center [406, 273] width 21 height 13
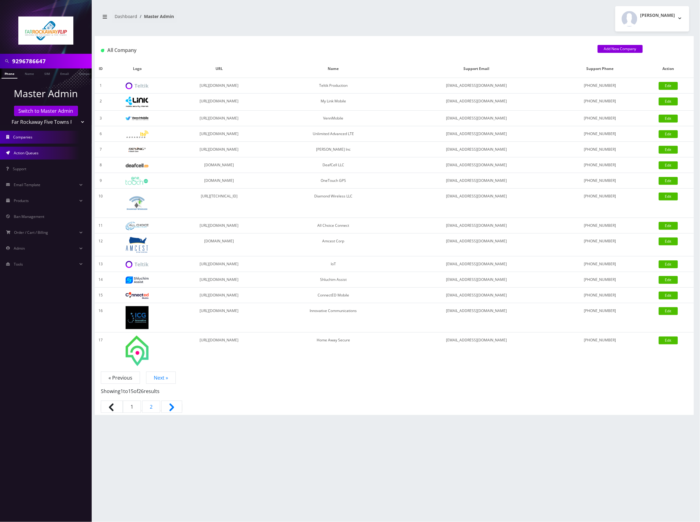
click at [35, 152] on span "Action Queues" at bounding box center [26, 152] width 25 height 5
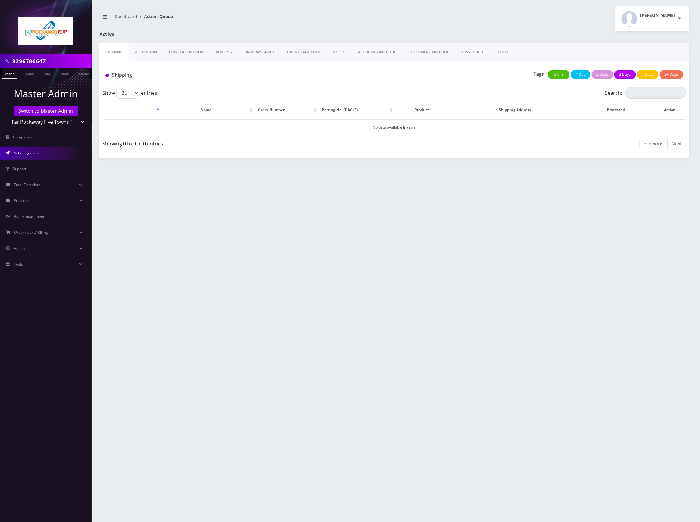
click at [147, 52] on link "Activation" at bounding box center [146, 52] width 34 height 18
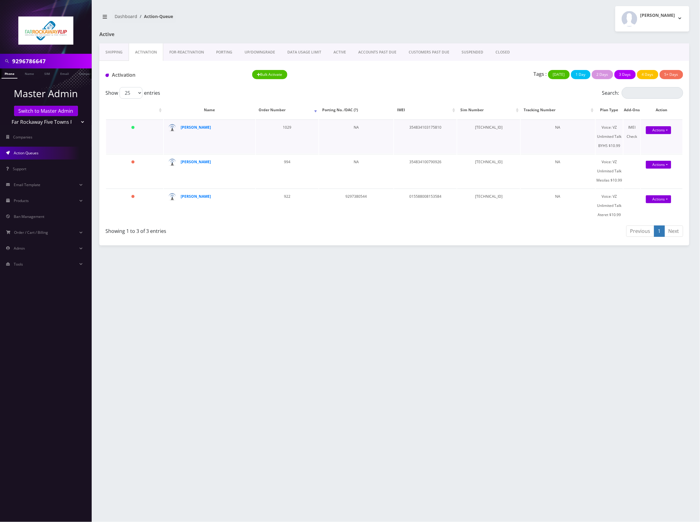
click at [436, 130] on td "354834103175810" at bounding box center [425, 137] width 63 height 34
click at [199, 130] on strong "[PERSON_NAME]" at bounding box center [196, 127] width 30 height 5
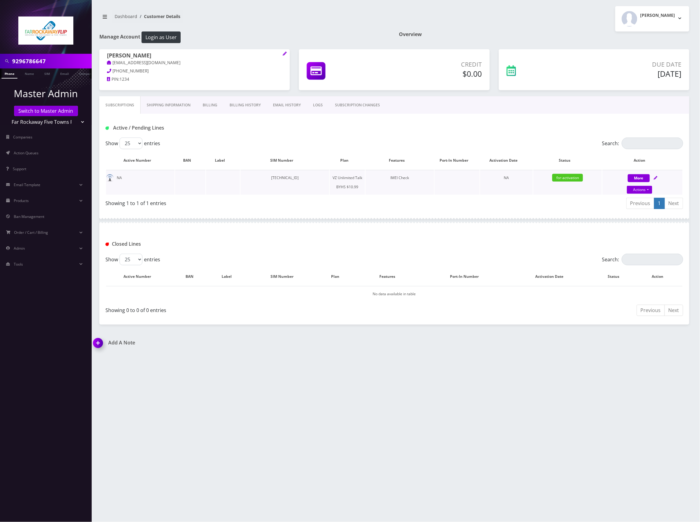
click at [659, 177] on div "More Actions Suspend Close Unpause Get Usage Swap Sim Confirm" at bounding box center [643, 182] width 80 height 18
select select "467"
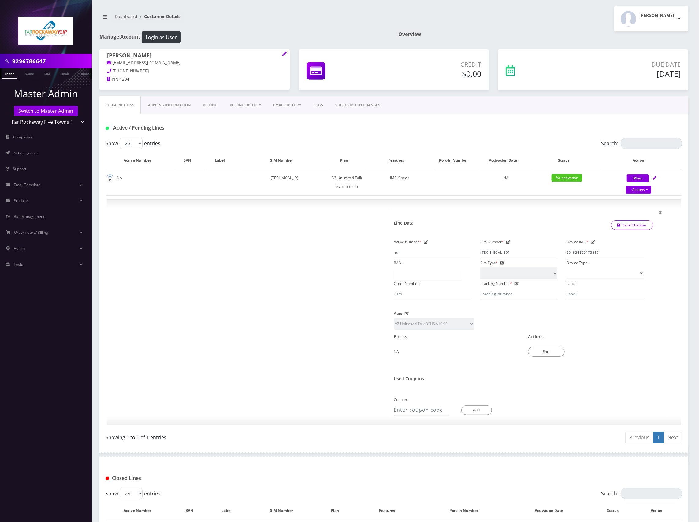
click at [184, 106] on link "Shipping Information" at bounding box center [169, 105] width 56 height 18
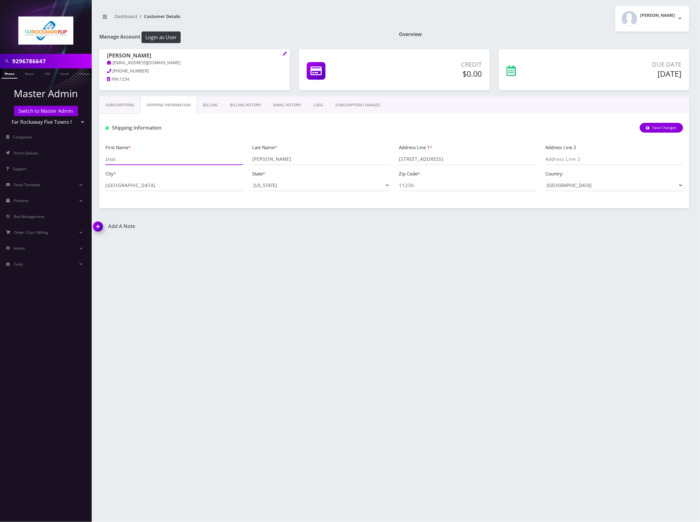
drag, startPoint x: 135, startPoint y: 159, endPoint x: 83, endPoint y: 161, distance: 52.6
click at [83, 161] on div "9296786647 Phone Name SIM Email Company Customer Master Admin Switch to Master …" at bounding box center [350, 261] width 700 height 522
drag, startPoint x: 294, startPoint y: 162, endPoint x: 188, endPoint y: 158, distance: 105.3
click at [188, 158] on div "First Name * zissi Last Name * itzkowitz Address Line 1 * 1117 east 14th st Add…" at bounding box center [394, 170] width 587 height 52
drag, startPoint x: 476, startPoint y: 157, endPoint x: 347, endPoint y: 161, distance: 129.7
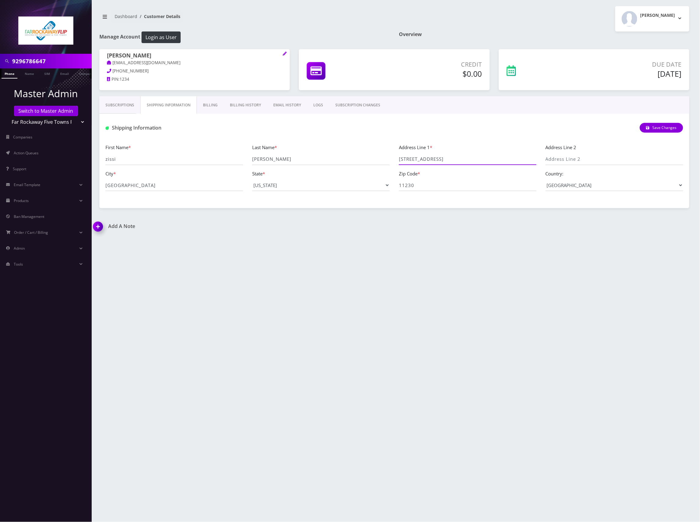
click at [347, 161] on div "First Name * zissi Last Name * itzkowitz Address Line 1 * 1117 east 14th st Add…" at bounding box center [394, 170] width 587 height 52
drag, startPoint x: 194, startPoint y: 186, endPoint x: 81, endPoint y: 192, distance: 113.9
click at [79, 192] on div "9296786647 Phone Name SIM Email Company Customer Master Admin Switch to Master …" at bounding box center [350, 261] width 700 height 522
click at [122, 100] on link "Subscriptions" at bounding box center [119, 105] width 41 height 18
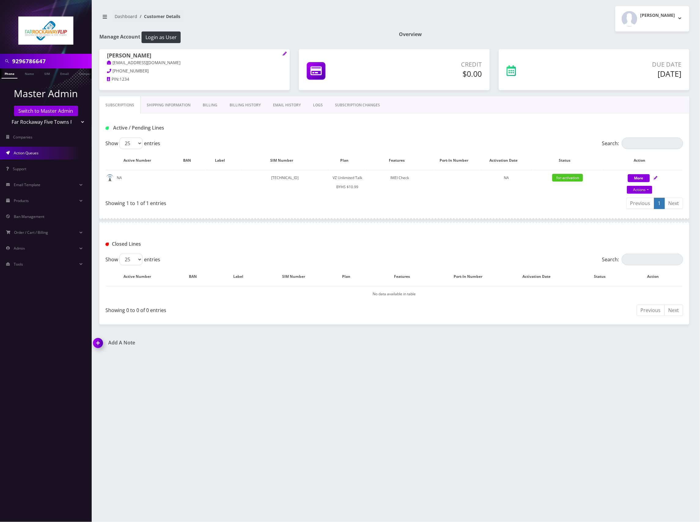
click at [32, 154] on span "Action Queues" at bounding box center [26, 152] width 25 height 5
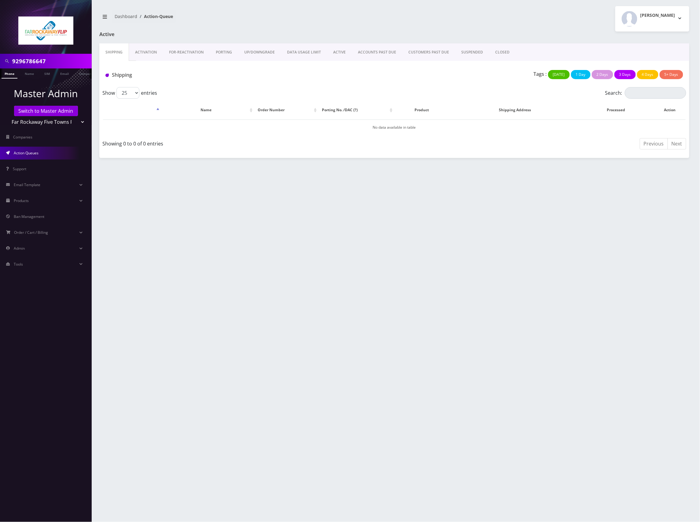
click at [150, 52] on link "Activation" at bounding box center [146, 52] width 34 height 18
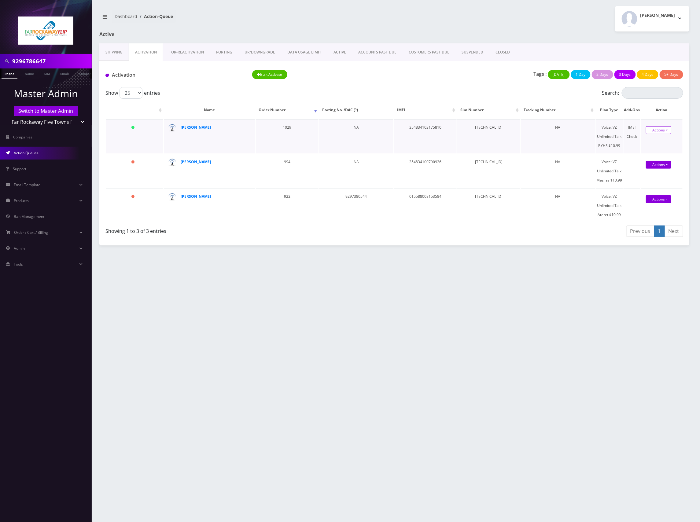
click at [660, 128] on link "Actions" at bounding box center [658, 130] width 25 height 8
click at [485, 131] on td "[TECHNICAL_ID]" at bounding box center [488, 137] width 63 height 34
click at [411, 128] on td "354834103175810" at bounding box center [425, 137] width 63 height 34
click at [360, 126] on td "NA" at bounding box center [356, 137] width 74 height 34
click at [225, 52] on link "PORTING" at bounding box center [224, 52] width 28 height 18
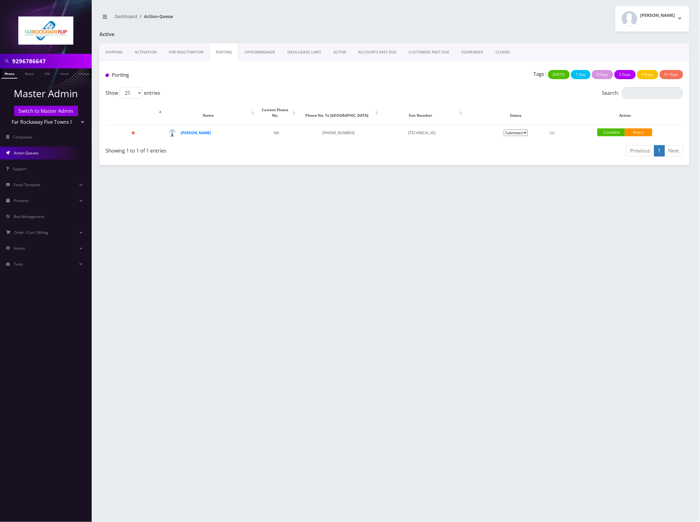
click at [144, 56] on link "Activation" at bounding box center [146, 52] width 34 height 18
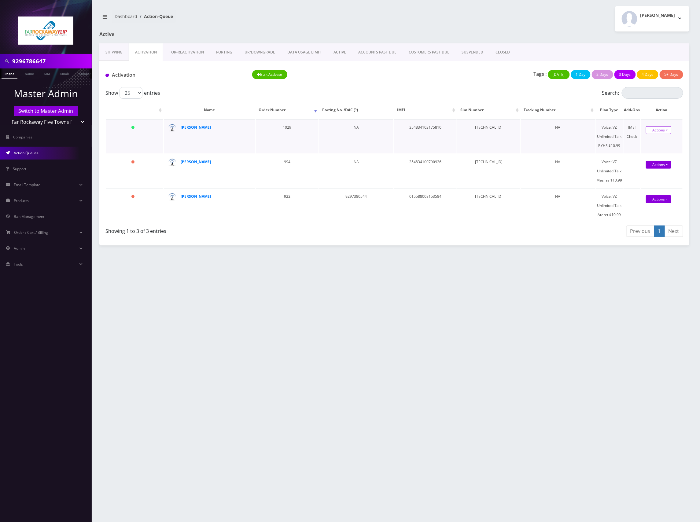
click at [658, 130] on link "Actions" at bounding box center [658, 130] width 25 height 8
click at [656, 141] on link "Activate" at bounding box center [663, 141] width 49 height 9
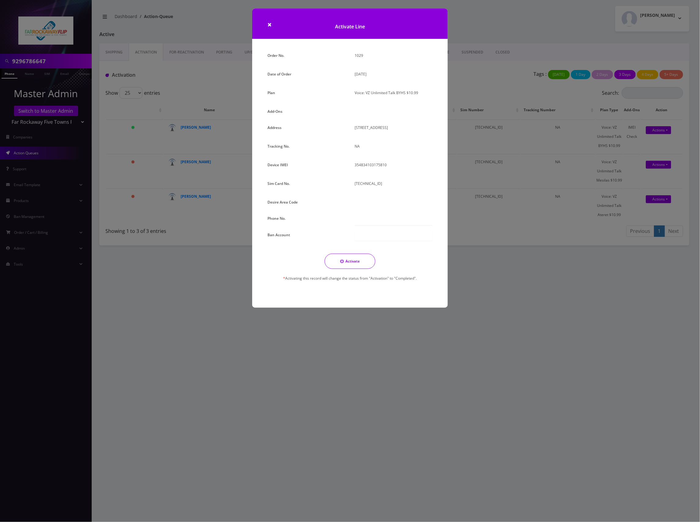
click at [427, 406] on div "× Activate Line Order No. 1029 Date of Order [DATE] Plan Voice: VZ Unlimited Ta…" at bounding box center [350, 261] width 700 height 522
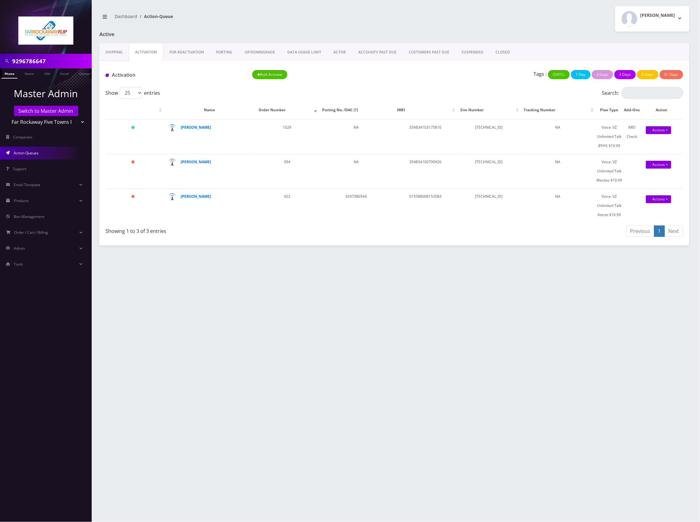
click at [222, 52] on link "PORTING" at bounding box center [224, 52] width 28 height 18
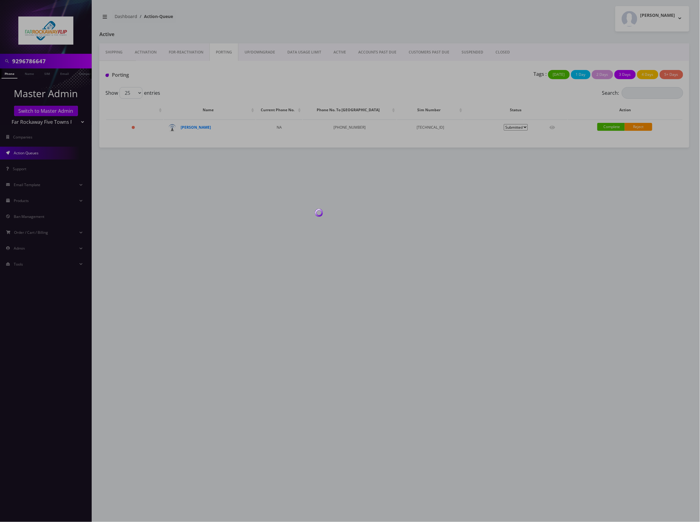
click at [460, 223] on div "9296786647 Phone Name SIM Email Company Customer Dashboard Action-Queue [PERSON…" at bounding box center [395, 261] width 612 height 522
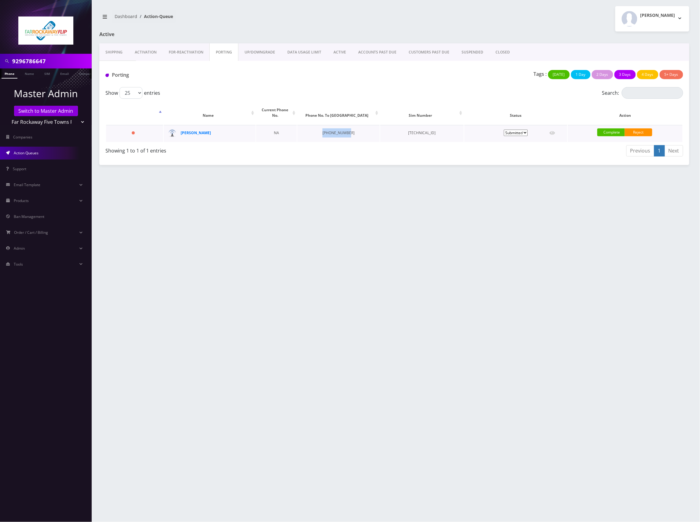
drag, startPoint x: 349, startPoint y: 128, endPoint x: 315, endPoint y: 129, distance: 34.0
click at [315, 129] on td "[PHONE_NUMBER]" at bounding box center [339, 133] width 82 height 17
copy td "[PHONE_NUMBER]"
